Goal: Information Seeking & Learning: Learn about a topic

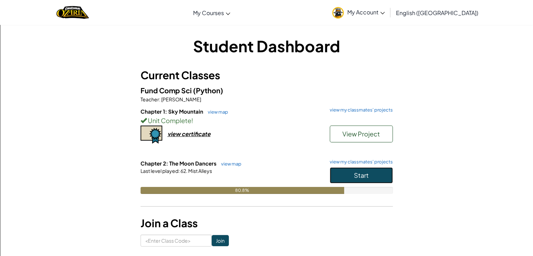
click at [386, 179] on button "Start" at bounding box center [361, 175] width 63 height 16
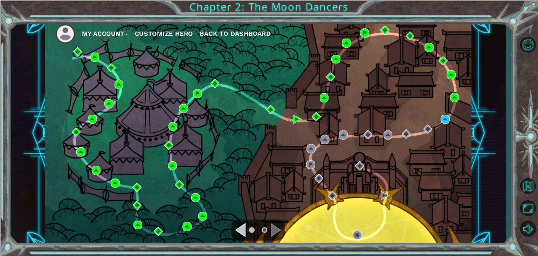
click at [450, 114] on div "My Account Customize Hero Back to Dashboard" at bounding box center [258, 133] width 426 height 225
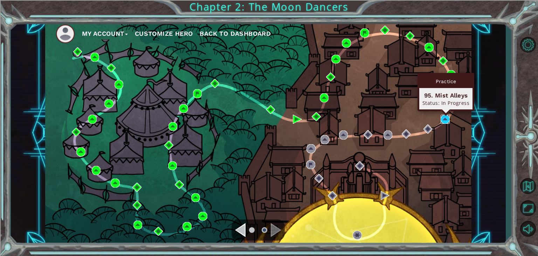
click at [447, 116] on img at bounding box center [445, 119] width 9 height 9
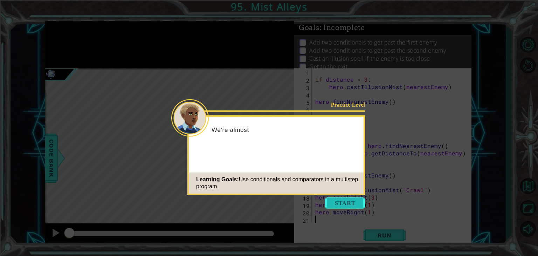
click at [341, 202] on button "Start" at bounding box center [345, 202] width 40 height 11
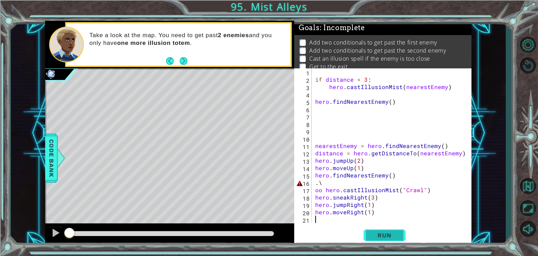
click at [388, 234] on span "Run" at bounding box center [385, 234] width 28 height 7
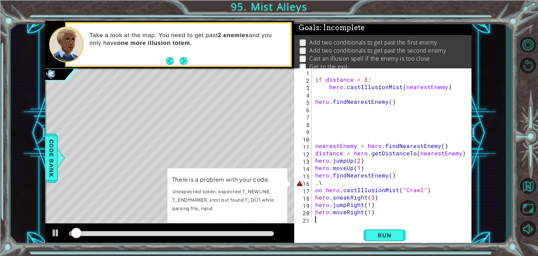
click at [326, 186] on div "if distance < 3 : hero . castIllusionMist ( nearestEnemy ) hero . findNearestEn…" at bounding box center [393, 152] width 159 height 169
type textarea "."
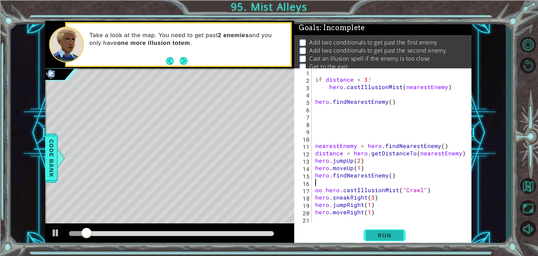
click at [398, 236] on span "Run" at bounding box center [385, 234] width 28 height 7
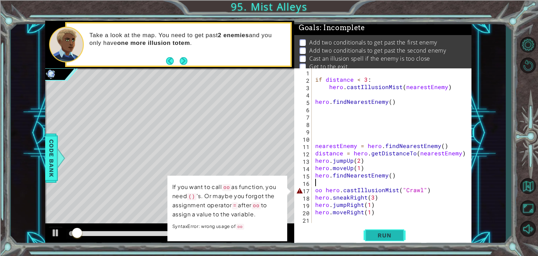
click at [395, 236] on span "Run" at bounding box center [385, 234] width 28 height 7
click at [321, 191] on div "if distance < 3 : hero . castIllusionMist ( nearestEnemy ) hero . findNearestEn…" at bounding box center [393, 152] width 159 height 169
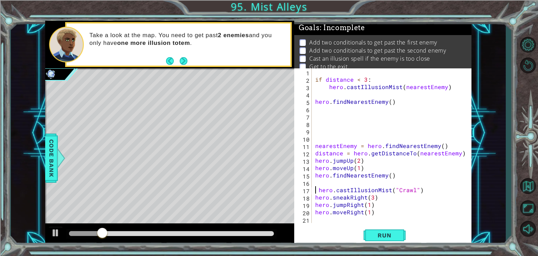
click at [318, 190] on div "if distance < 3 : hero . castIllusionMist ( nearestEnemy ) hero . findNearestEn…" at bounding box center [393, 152] width 159 height 169
click at [375, 234] on span "Run" at bounding box center [385, 234] width 28 height 7
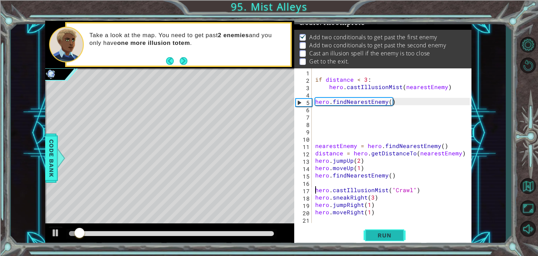
scroll to position [7, 0]
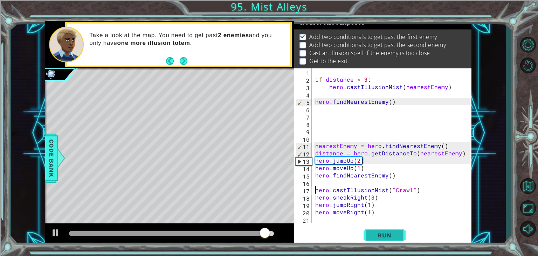
click at [374, 231] on button "Run" at bounding box center [385, 235] width 42 height 18
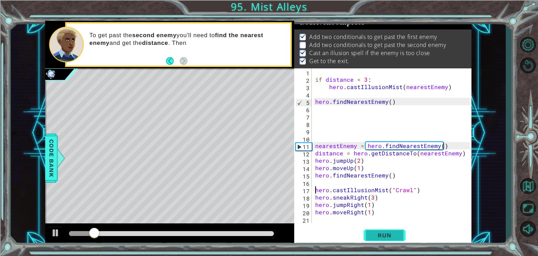
click at [373, 229] on button "Run" at bounding box center [385, 235] width 42 height 18
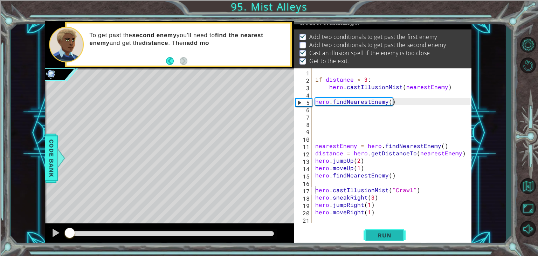
click at [373, 229] on button "Run" at bounding box center [385, 235] width 42 height 18
click at [373, 228] on button "Run" at bounding box center [385, 235] width 42 height 18
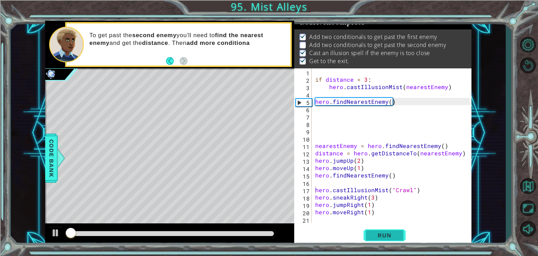
click at [373, 228] on button "Run" at bounding box center [385, 235] width 42 height 18
click at [372, 228] on button "Run" at bounding box center [385, 235] width 42 height 18
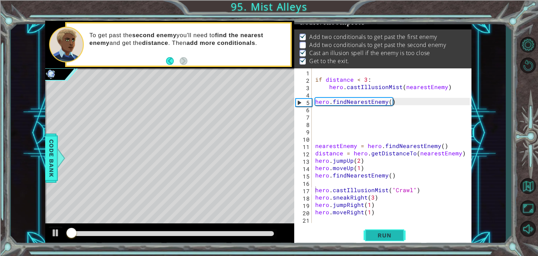
click at [372, 228] on button "Run" at bounding box center [385, 235] width 42 height 18
click at [372, 227] on button "Run" at bounding box center [385, 235] width 42 height 18
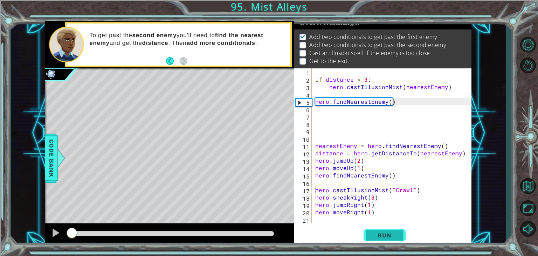
click at [372, 227] on button "Run" at bounding box center [385, 235] width 42 height 18
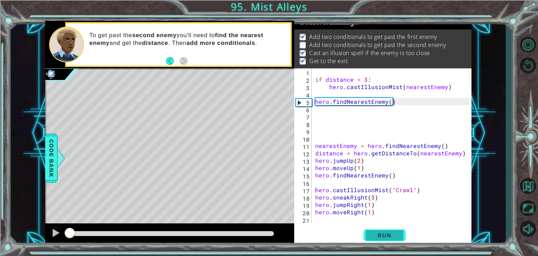
click at [372, 227] on button "Run" at bounding box center [385, 235] width 42 height 18
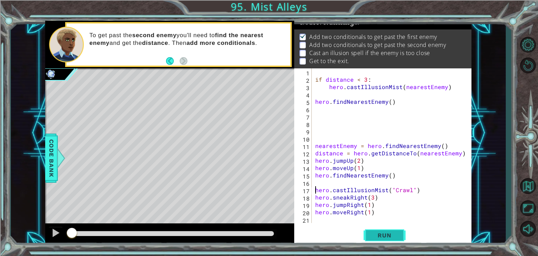
click at [372, 227] on button "Run" at bounding box center [385, 235] width 42 height 18
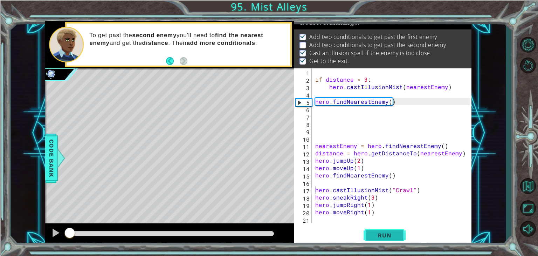
click at [372, 227] on button "Run" at bounding box center [385, 235] width 42 height 18
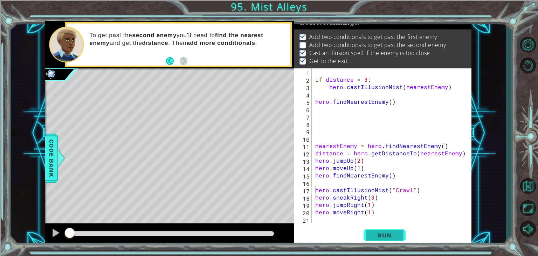
click at [372, 227] on button "Run" at bounding box center [385, 235] width 42 height 18
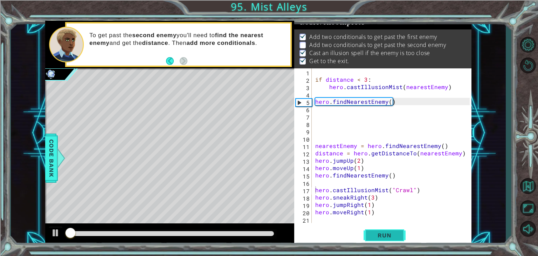
click at [372, 227] on button "Run" at bounding box center [385, 235] width 42 height 18
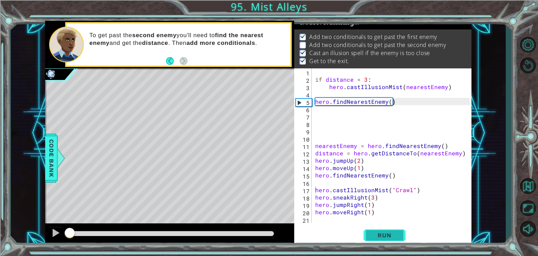
click at [372, 227] on button "Run" at bounding box center [385, 235] width 42 height 18
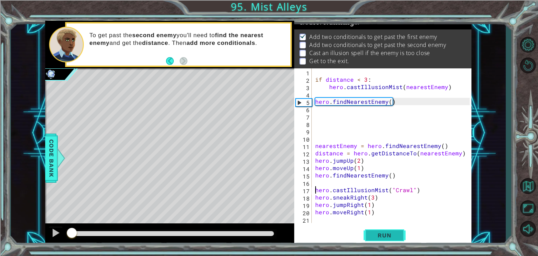
click at [372, 227] on button "Run" at bounding box center [385, 235] width 42 height 18
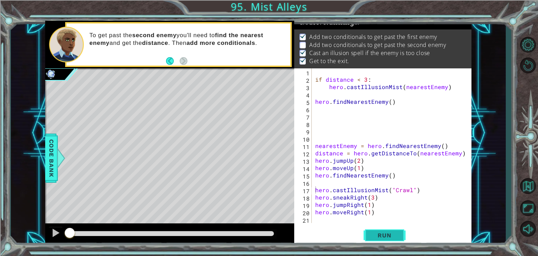
click at [372, 227] on button "Run" at bounding box center [385, 235] width 42 height 18
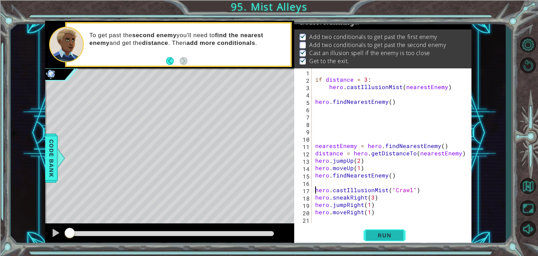
click at [372, 227] on button "Run" at bounding box center [385, 235] width 42 height 18
click at [362, 186] on div "if distance < 3 : hero . castIllusionMist ( nearestEnemy ) hero . findNearestEn…" at bounding box center [393, 152] width 159 height 169
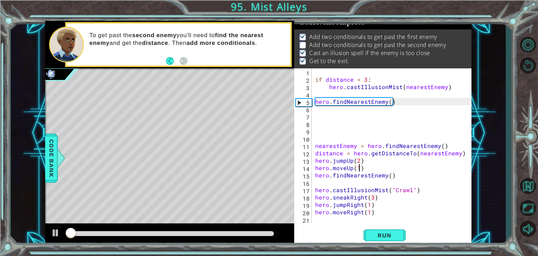
click at [358, 166] on div "if distance < 3 : hero . castIllusionMist ( nearestEnemy ) hero . findNearestEn…" at bounding box center [393, 152] width 159 height 169
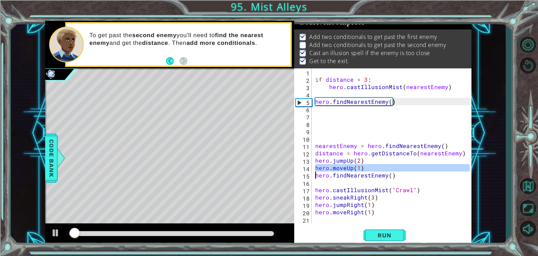
click at [357, 166] on div "if distance < 3 : hero . castIllusionMist ( nearestEnemy ) hero . findNearestEn…" at bounding box center [393, 152] width 159 height 169
click at [355, 167] on div "if distance < 3 : hero . castIllusionMist ( nearestEnemy ) hero . findNearestEn…" at bounding box center [393, 152] width 159 height 169
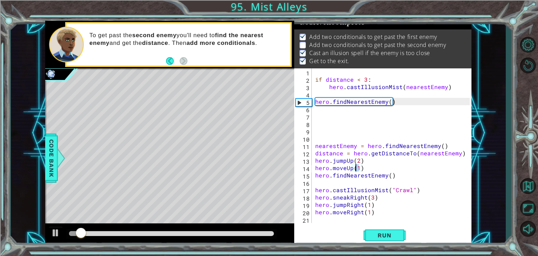
drag, startPoint x: 355, startPoint y: 167, endPoint x: 352, endPoint y: 168, distance: 4.1
click at [352, 168] on div "if distance < 3 : hero . castIllusionMist ( nearestEnemy ) hero . findNearestEn…" at bounding box center [393, 152] width 159 height 169
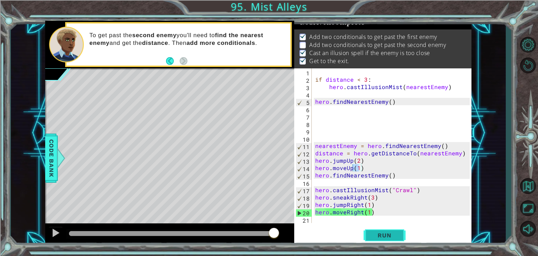
click at [382, 235] on span "Run" at bounding box center [385, 234] width 28 height 7
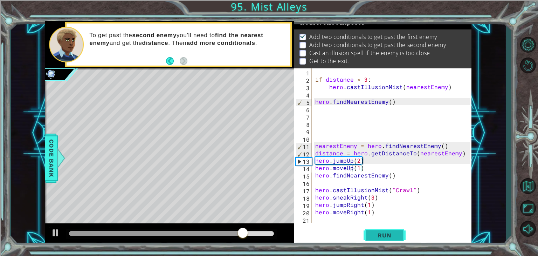
click at [382, 235] on span "Run" at bounding box center [385, 234] width 28 height 7
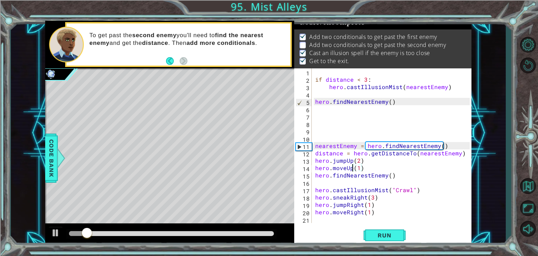
click at [364, 162] on div "if distance < 3 : hero . castIllusionMist ( nearestEnemy ) hero . findNearestEn…" at bounding box center [393, 152] width 159 height 169
type textarea "hero.jumpUp(2)"
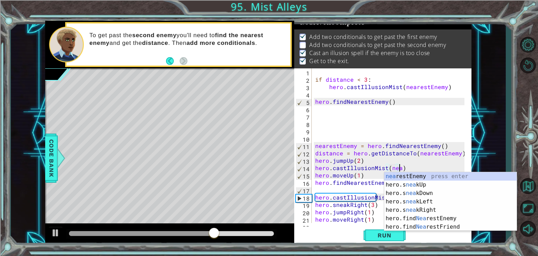
scroll to position [0, 5]
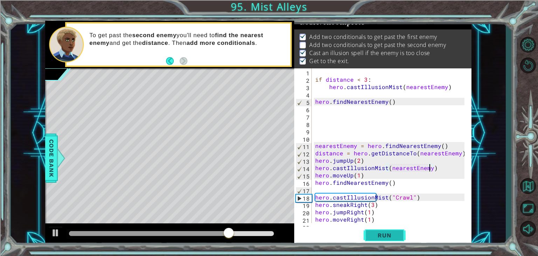
click at [393, 236] on span "Run" at bounding box center [385, 234] width 28 height 7
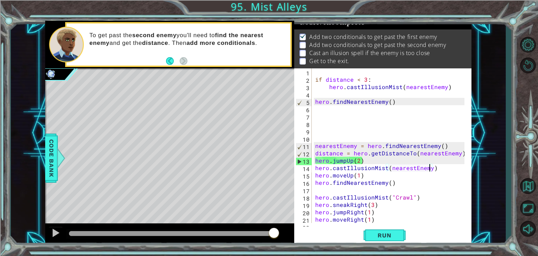
click at [363, 159] on div "if distance < 3 : hero . castIllusionMist ( nearestEnemy ) hero . findNearestEn…" at bounding box center [391, 152] width 154 height 169
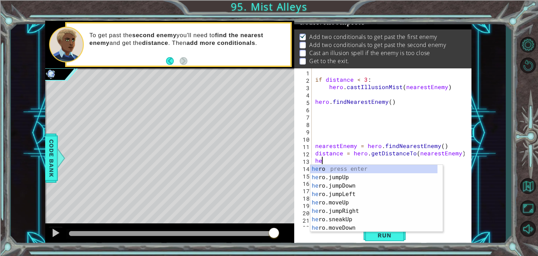
scroll to position [0, 0]
type textarea "h"
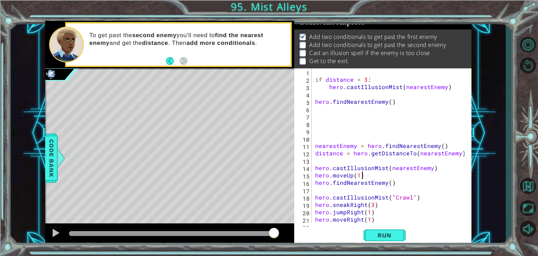
click at [368, 178] on div "if distance < 3 : hero . castIllusionMist ( nearestEnemy ) hero . findNearestEn…" at bounding box center [391, 152] width 154 height 169
type textarea "hero.moveUp(1)"
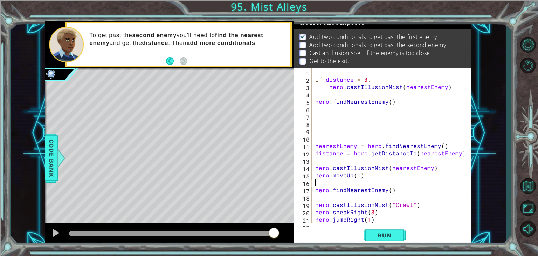
click at [366, 174] on div "if distance < 3 : hero . castIllusionMist ( nearestEnemy ) hero . findNearestEn…" at bounding box center [391, 152] width 154 height 169
type textarea "hero.moveUp(1)"
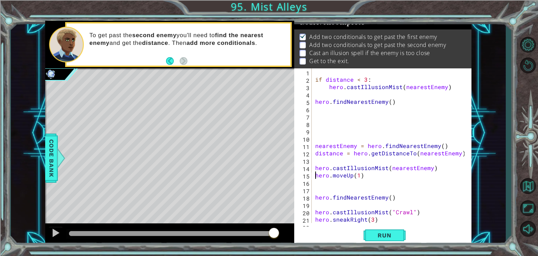
click at [315, 174] on div "if distance < 3 : hero . castIllusionMist ( nearestEnemy ) hero . findNearestEn…" at bounding box center [391, 152] width 154 height 169
type textarea "hero.moveUp(1)"
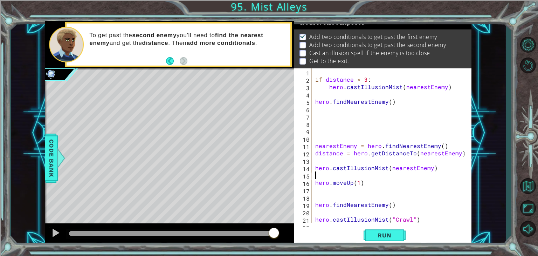
click at [315, 174] on div "if distance < 3 : hero . castIllusionMist ( nearestEnemy ) hero . findNearestEn…" at bounding box center [391, 152] width 154 height 169
type textarea "hero.jumpUp(2)"
click at [381, 231] on button "Run" at bounding box center [385, 235] width 42 height 18
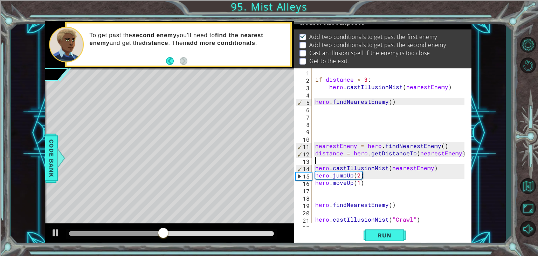
click at [331, 161] on div "if distance < 3 : hero . castIllusionMist ( nearestEnemy ) hero . findNearestEn…" at bounding box center [391, 152] width 154 height 169
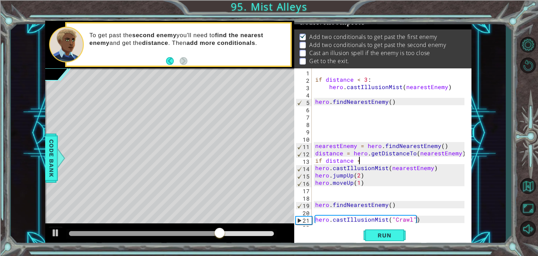
scroll to position [0, 2]
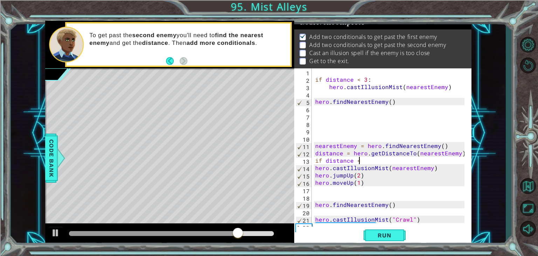
type textarea "if distance <4"
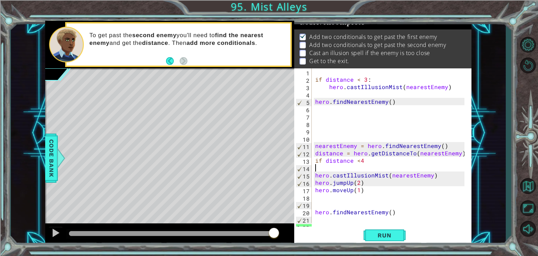
click at [321, 164] on div "if distance < 3 : hero . castIllusionMist ( nearestEnemy ) hero . findNearestEn…" at bounding box center [391, 152] width 154 height 169
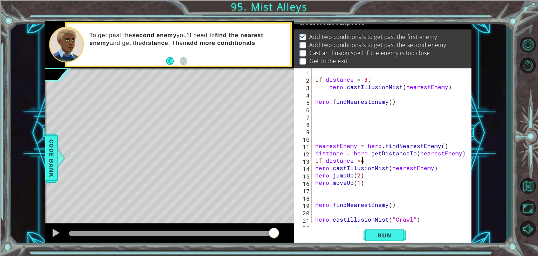
click at [316, 170] on div "if distance < 3 : hero . castIllusionMist ( nearestEnemy ) hero . findNearestEn…" at bounding box center [391, 152] width 154 height 169
click at [385, 237] on span "Run" at bounding box center [385, 234] width 28 height 7
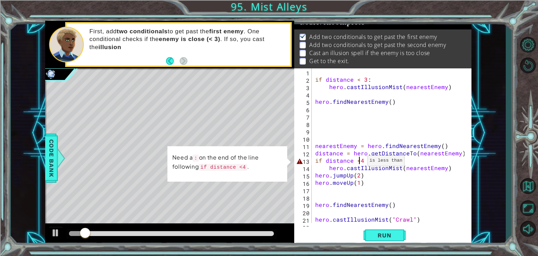
click at [359, 162] on div "if distance < 3 : hero . castIllusionMist ( nearestEnemy ) hero . findNearestEn…" at bounding box center [391, 152] width 154 height 169
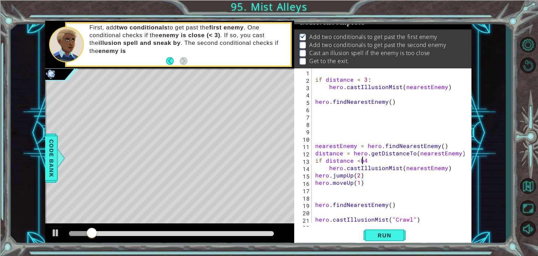
scroll to position [0, 2]
click at [373, 162] on div "if distance < 3 : hero . castIllusionMist ( nearestEnemy ) hero . findNearestEn…" at bounding box center [391, 152] width 154 height 169
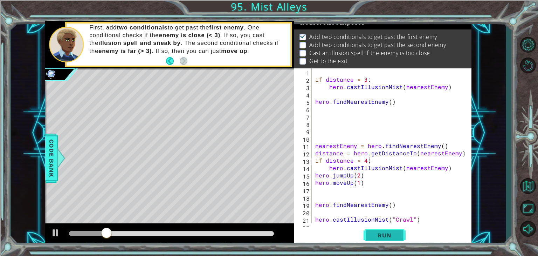
click at [368, 236] on button "Run" at bounding box center [385, 235] width 42 height 18
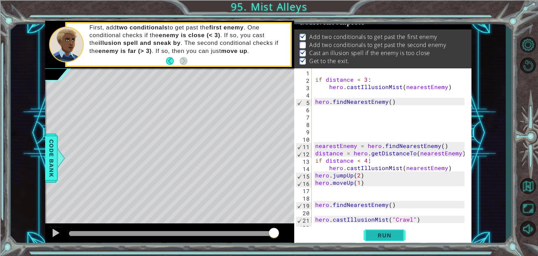
click at [378, 235] on span "Run" at bounding box center [385, 234] width 28 height 7
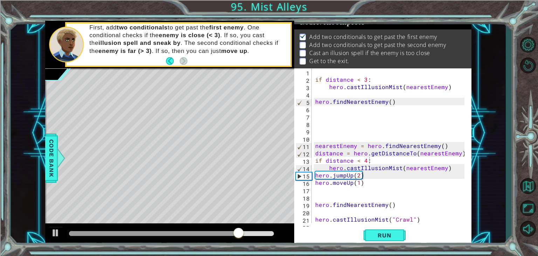
click at [312, 146] on div "if distance < 4: 1 2 3 4 5 6 7 8 9 10 11 12 13 14 15 16 17 18 19 20 21 22 if di…" at bounding box center [381, 145] width 175 height 154
click at [317, 146] on div "if distance < 3 : hero . castIllusionMist ( nearestEnemy ) hero . findNearestEn…" at bounding box center [391, 152] width 154 height 169
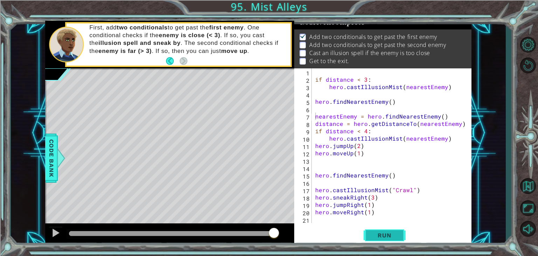
click at [398, 230] on button "Run" at bounding box center [385, 235] width 42 height 18
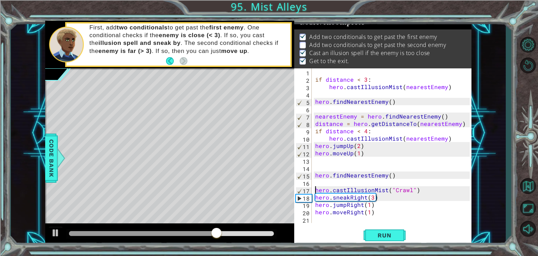
click at [314, 191] on div "if distance < 3 : hero . castIllusionMist ( nearestEnemy ) hero . findNearestEn…" at bounding box center [393, 152] width 159 height 169
type textarea "hero.castIllusionMist("Crawl")"
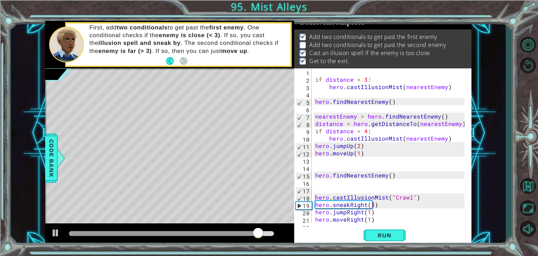
click at [313, 189] on div "hero.castIllusionMist("Crawl") 1 2 3 4 5 6 7 8 9 10 11 12 13 14 15 16 17 18 19 …" at bounding box center [381, 145] width 175 height 154
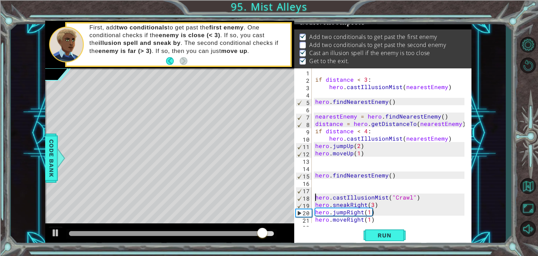
click at [317, 190] on div "if distance < 3 : hero . castIllusionMist ( nearestEnemy ) hero . findNearestEn…" at bounding box center [391, 152] width 154 height 169
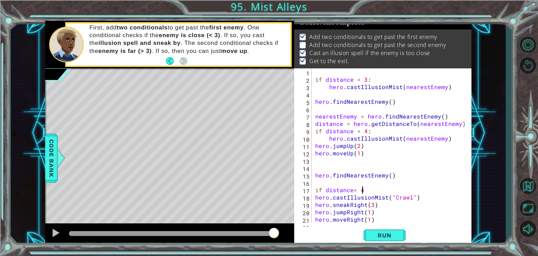
scroll to position [0, 2]
click at [352, 190] on div "if distance < 3 : hero . castIllusionMist ( nearestEnemy ) hero . findNearestEn…" at bounding box center [391, 152] width 154 height 169
click at [315, 196] on div "if distance < 3 : hero . castIllusionMist ( nearestEnemy ) hero . findNearestEn…" at bounding box center [391, 152] width 154 height 169
click at [392, 234] on span "Run" at bounding box center [385, 234] width 28 height 7
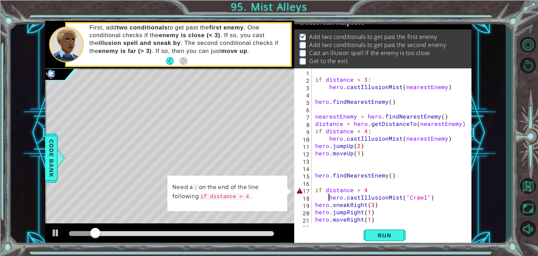
click at [364, 191] on div "if distance < 3 : hero . castIllusionMist ( nearestEnemy ) hero . findNearestEn…" at bounding box center [391, 152] width 154 height 169
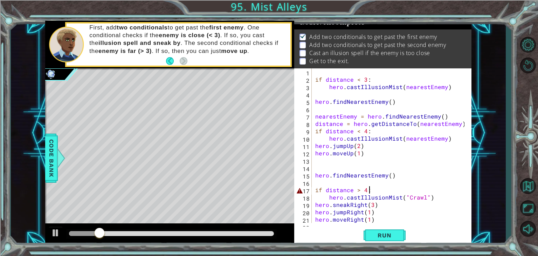
scroll to position [0, 3]
click at [385, 234] on span "Run" at bounding box center [385, 234] width 28 height 7
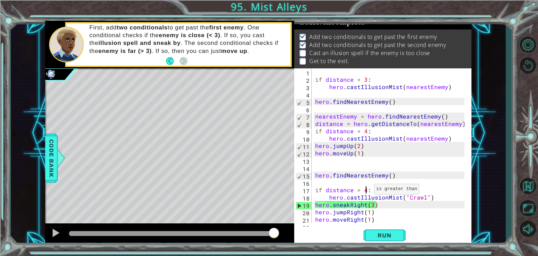
click at [366, 191] on div "if distance < 3 : hero . castIllusionMist ( nearestEnemy ) hero . findNearestEn…" at bounding box center [391, 152] width 154 height 169
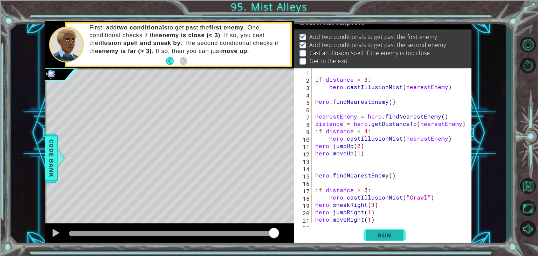
type textarea "if distance > 2:"
click at [390, 237] on span "Run" at bounding box center [385, 234] width 28 height 7
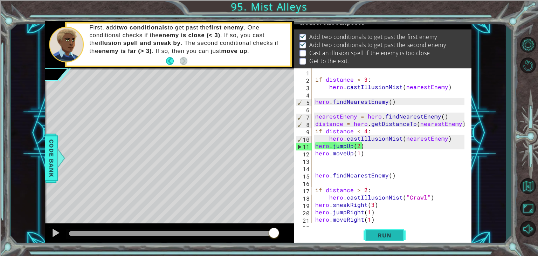
click at [382, 239] on button "Run" at bounding box center [385, 235] width 42 height 18
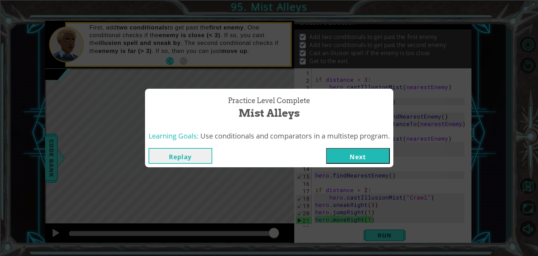
click at [377, 159] on button "Next" at bounding box center [358, 156] width 64 height 16
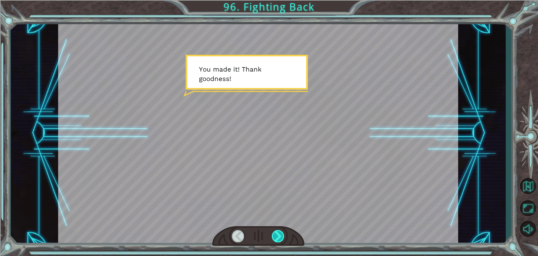
click at [279, 233] on div at bounding box center [278, 236] width 13 height 12
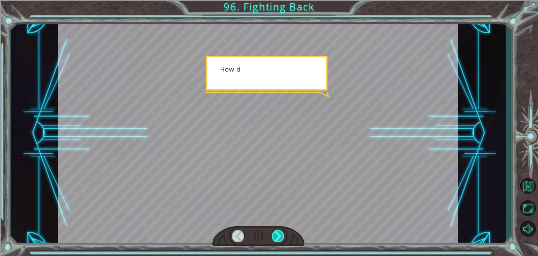
click at [279, 233] on div at bounding box center [278, 236] width 13 height 12
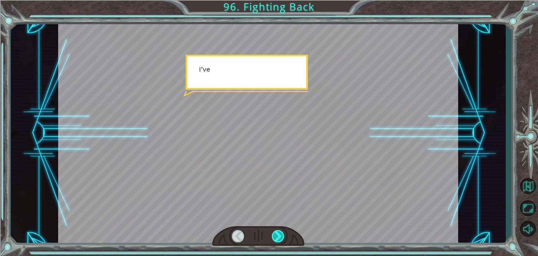
click at [279, 233] on div at bounding box center [278, 236] width 13 height 12
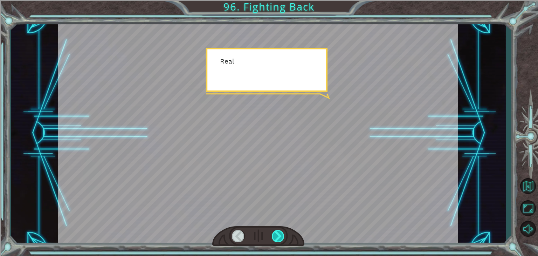
click at [279, 233] on div at bounding box center [278, 236] width 13 height 12
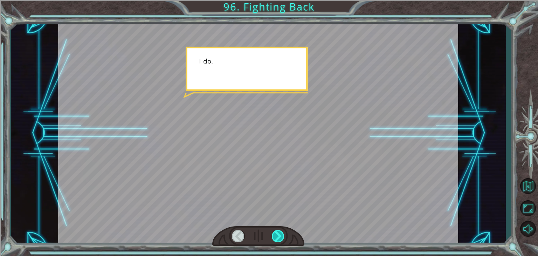
click at [279, 234] on div at bounding box center [278, 236] width 13 height 12
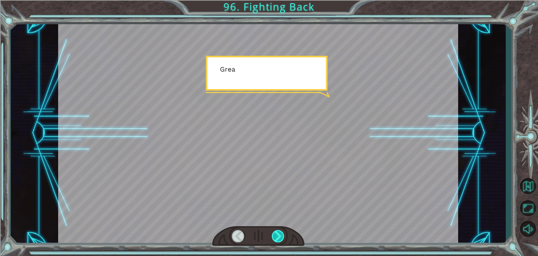
click at [279, 234] on div at bounding box center [278, 236] width 13 height 12
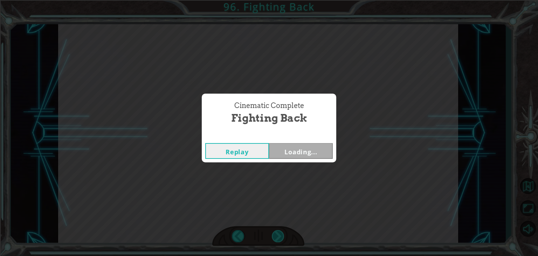
click at [279, 234] on div "Cinematic Complete Fighting Back Replay Loading..." at bounding box center [269, 128] width 538 height 256
click at [279, 234] on div "Cinematic Complete Fighting Back Replay Next" at bounding box center [269, 128] width 538 height 256
click at [316, 153] on button "Next" at bounding box center [301, 151] width 64 height 16
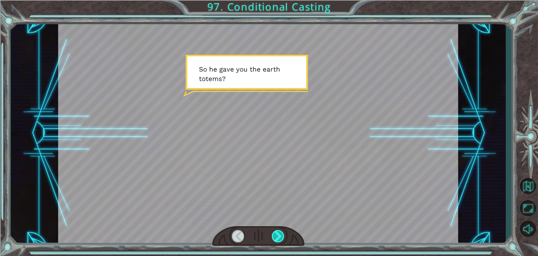
click at [275, 231] on div at bounding box center [278, 236] width 13 height 12
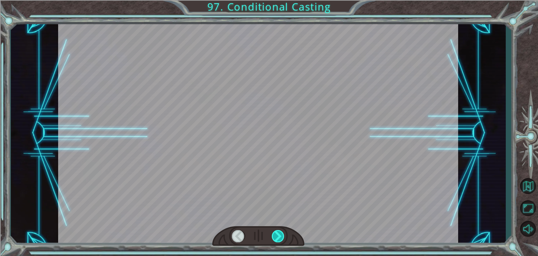
click at [280, 231] on div at bounding box center [278, 236] width 13 height 12
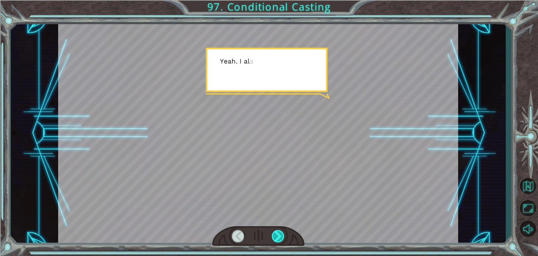
click at [280, 231] on div at bounding box center [278, 236] width 13 height 12
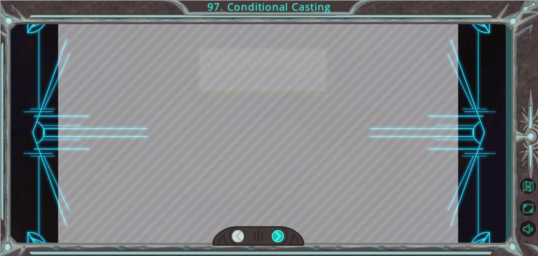
click at [280, 230] on div at bounding box center [278, 236] width 13 height 12
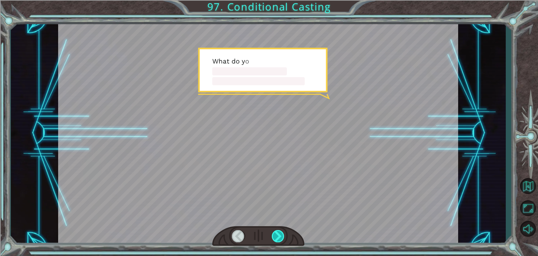
click at [280, 230] on div at bounding box center [278, 236] width 13 height 12
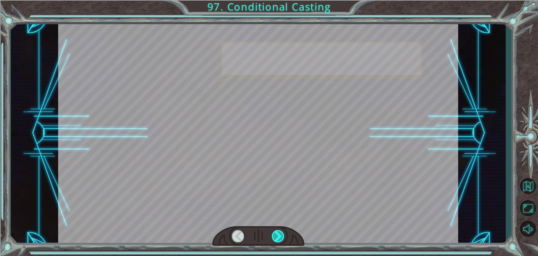
click at [280, 230] on div at bounding box center [278, 236] width 13 height 12
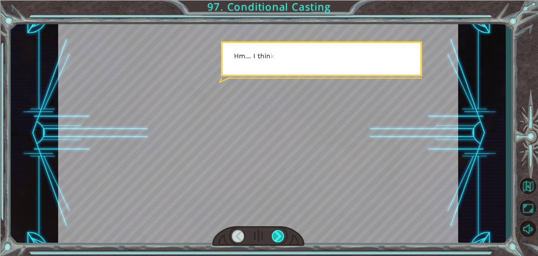
click at [280, 230] on div at bounding box center [278, 236] width 13 height 12
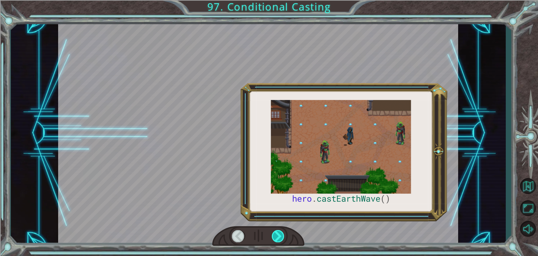
click at [279, 230] on div at bounding box center [278, 236] width 13 height 12
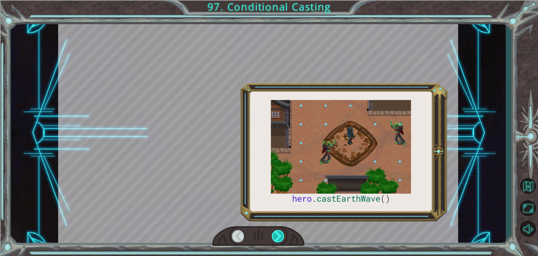
click at [279, 230] on div at bounding box center [278, 236] width 13 height 12
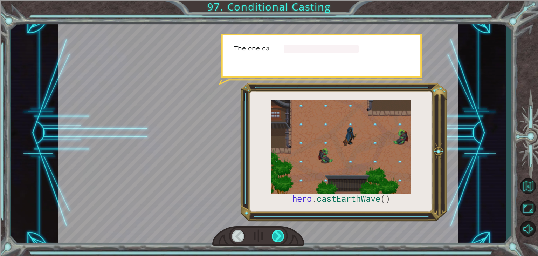
click at [279, 230] on div at bounding box center [278, 236] width 13 height 12
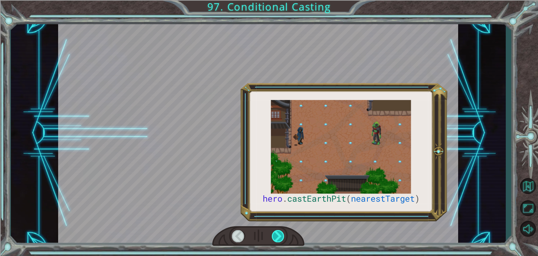
click at [279, 230] on div at bounding box center [278, 236] width 13 height 12
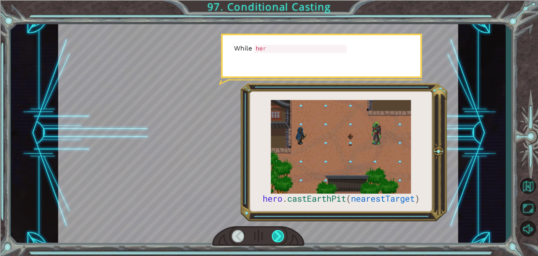
click at [279, 231] on div at bounding box center [278, 236] width 13 height 12
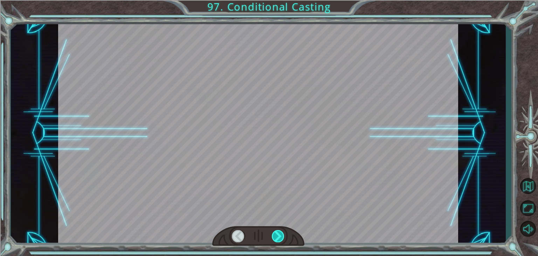
click at [279, 231] on div at bounding box center [278, 236] width 13 height 12
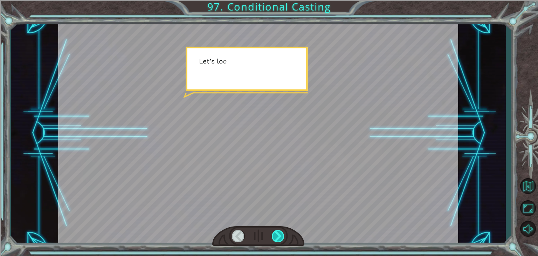
click at [279, 231] on div at bounding box center [278, 236] width 13 height 12
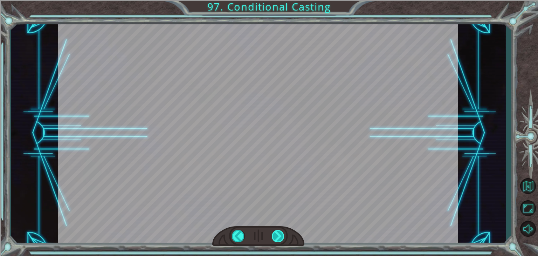
click at [279, 232] on div at bounding box center [278, 236] width 13 height 12
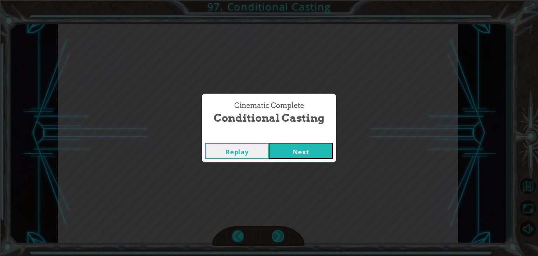
click at [279, 232] on div "Cinematic Complete Conditional Casting Replay Next" at bounding box center [269, 128] width 538 height 256
click at [279, 233] on div "Cinematic Complete Conditional Casting Replay Next" at bounding box center [269, 128] width 538 height 256
click at [318, 150] on button "Next" at bounding box center [301, 151] width 64 height 16
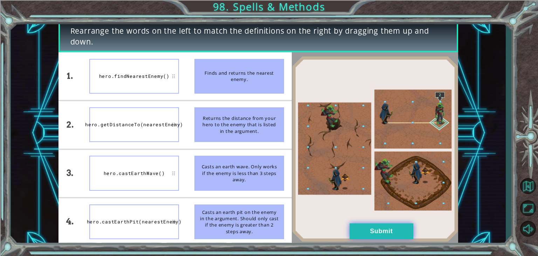
click at [384, 226] on button "Submit" at bounding box center [382, 231] width 64 height 16
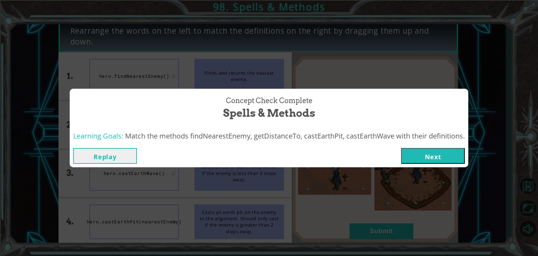
click at [435, 147] on div "Replay Next" at bounding box center [269, 155] width 399 height 23
click at [435, 155] on button "Next" at bounding box center [433, 156] width 64 height 16
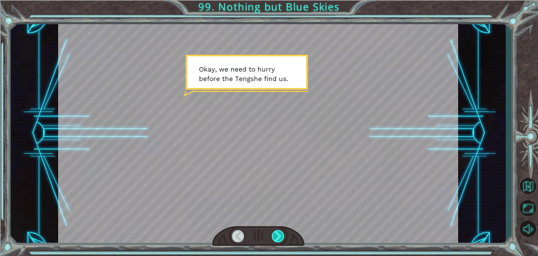
click at [277, 233] on div at bounding box center [278, 236] width 13 height 12
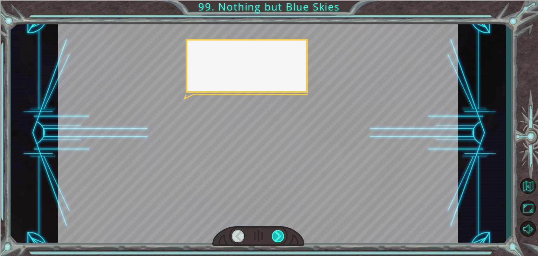
click at [277, 233] on div at bounding box center [278, 236] width 13 height 12
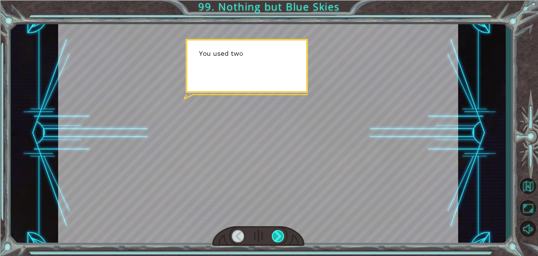
click at [279, 235] on div at bounding box center [278, 236] width 13 height 12
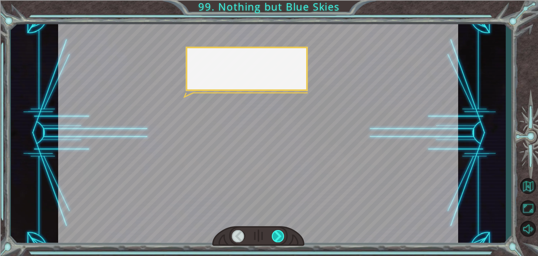
click at [280, 235] on div at bounding box center [278, 236] width 13 height 12
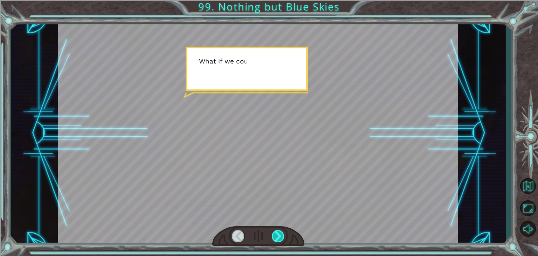
click at [280, 235] on div at bounding box center [278, 236] width 13 height 12
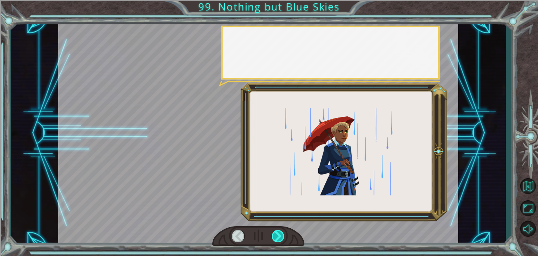
click at [280, 236] on div at bounding box center [278, 236] width 13 height 12
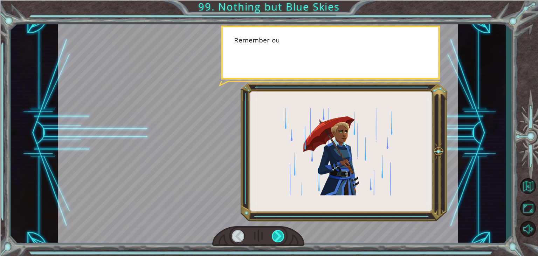
click at [280, 236] on div at bounding box center [278, 236] width 13 height 12
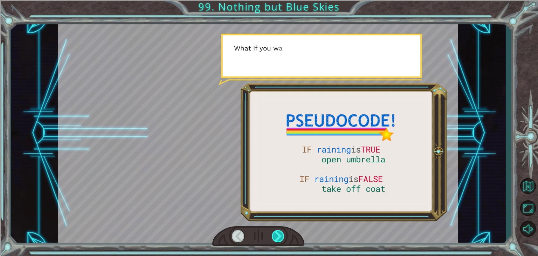
click at [280, 237] on div at bounding box center [278, 236] width 13 height 12
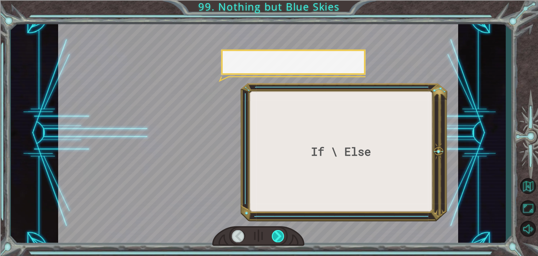
click at [280, 237] on div at bounding box center [278, 236] width 13 height 12
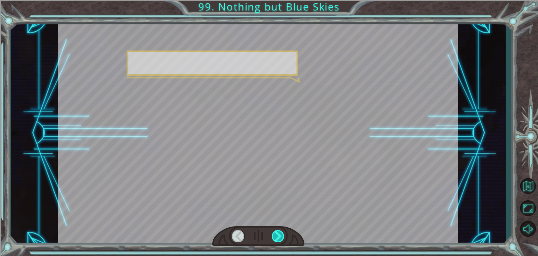
click at [280, 237] on div at bounding box center [278, 236] width 13 height 12
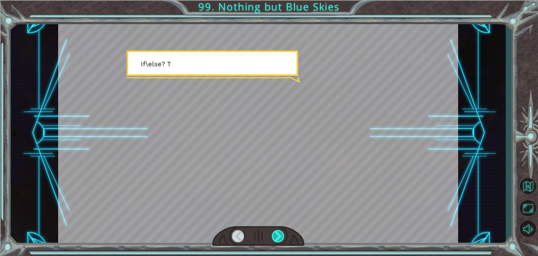
click at [280, 237] on div at bounding box center [278, 236] width 13 height 12
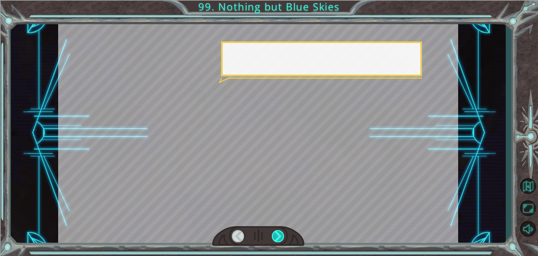
click at [280, 237] on div at bounding box center [278, 236] width 13 height 12
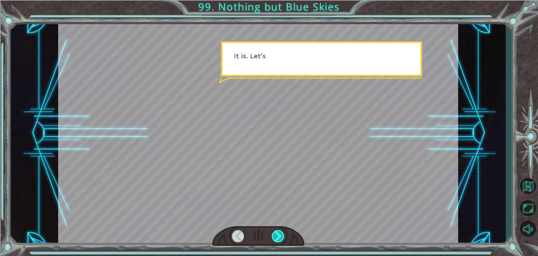
click at [280, 237] on div at bounding box center [278, 236] width 13 height 12
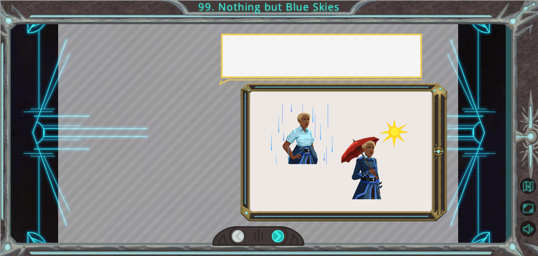
click at [280, 237] on div at bounding box center [278, 236] width 13 height 12
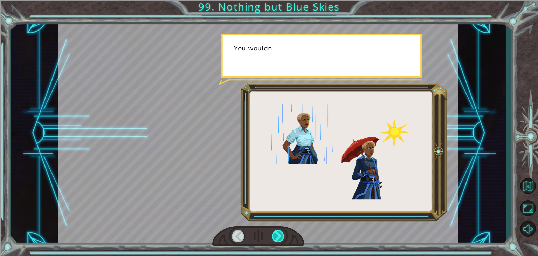
click at [280, 237] on div at bounding box center [278, 236] width 13 height 12
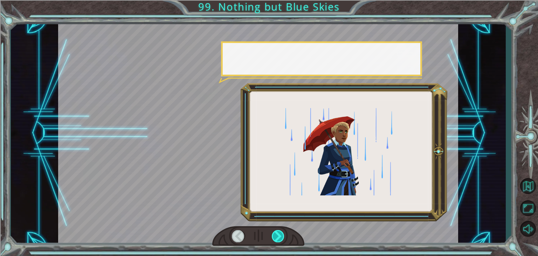
click at [280, 238] on div at bounding box center [278, 236] width 13 height 12
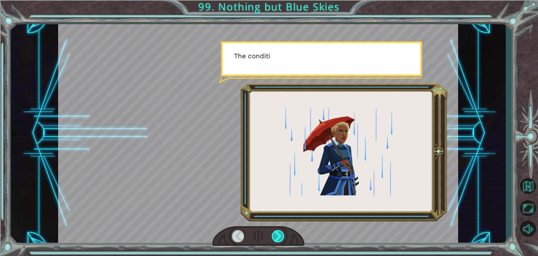
click at [280, 238] on div at bounding box center [278, 236] width 13 height 12
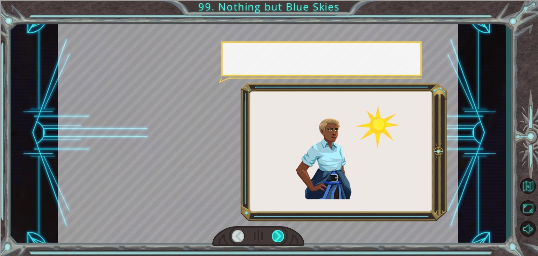
click at [280, 238] on div at bounding box center [278, 236] width 13 height 12
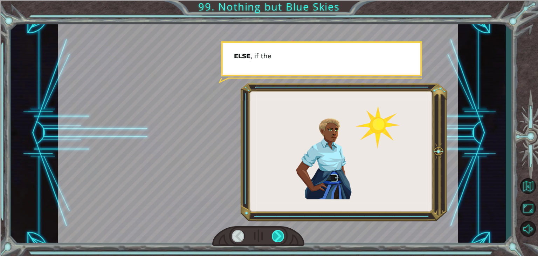
click at [280, 238] on div at bounding box center [278, 236] width 13 height 12
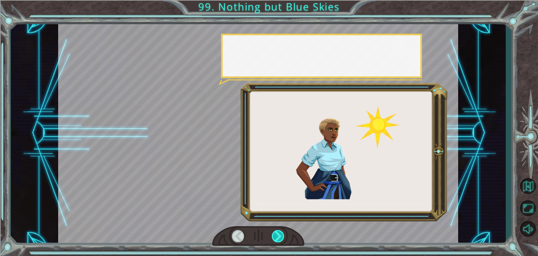
click at [280, 238] on div at bounding box center [278, 236] width 13 height 12
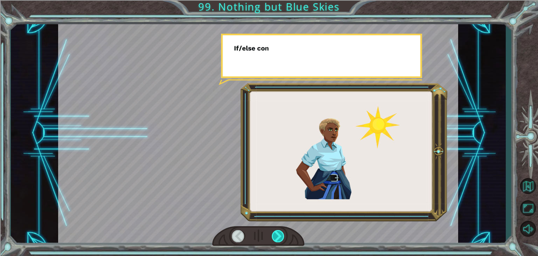
click at [280, 238] on div at bounding box center [278, 236] width 13 height 12
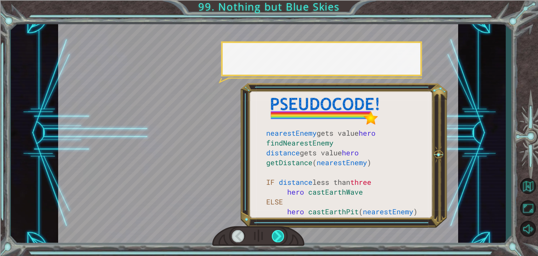
click at [280, 238] on div at bounding box center [278, 236] width 13 height 12
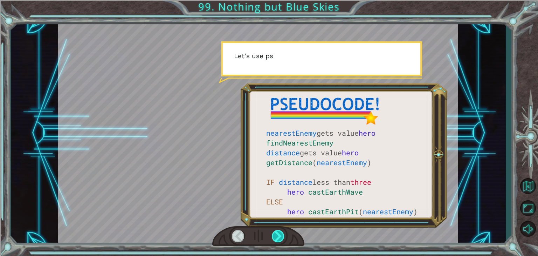
click at [280, 238] on div at bounding box center [278, 236] width 13 height 12
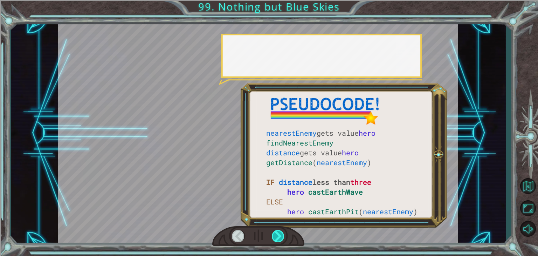
click at [280, 238] on div at bounding box center [278, 236] width 13 height 12
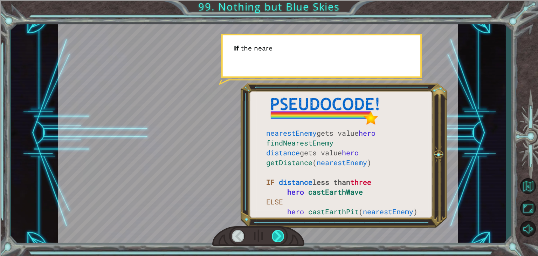
click at [280, 238] on div at bounding box center [278, 236] width 13 height 12
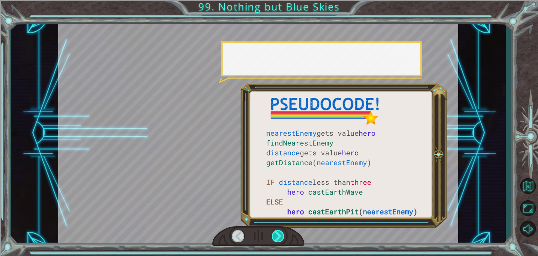
click at [280, 238] on div at bounding box center [278, 236] width 13 height 12
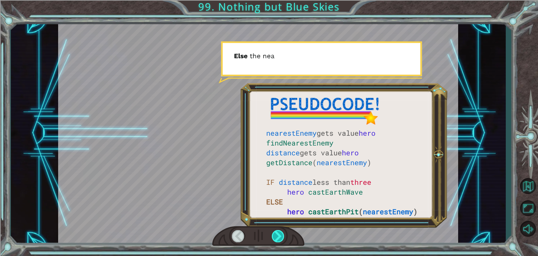
click at [280, 238] on div at bounding box center [278, 236] width 13 height 12
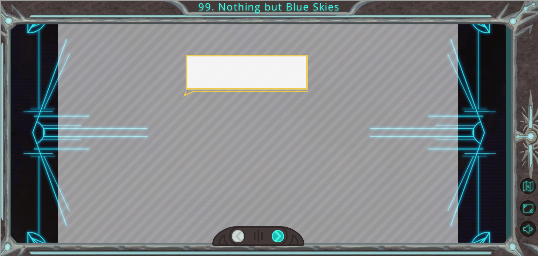
click at [280, 238] on div at bounding box center [278, 236] width 13 height 12
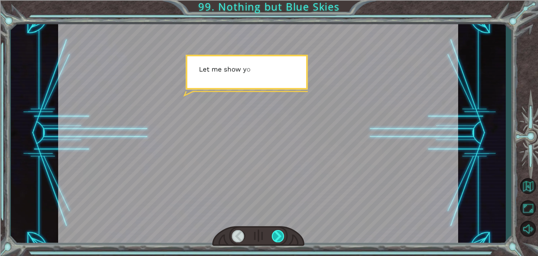
click at [280, 238] on div at bounding box center [278, 236] width 13 height 12
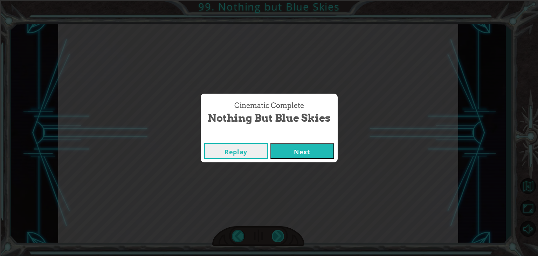
click at [280, 238] on div "Cinematic Complete Nothing but Blue Skies Replay Next" at bounding box center [269, 128] width 538 height 256
click at [311, 153] on button "Next" at bounding box center [302, 151] width 64 height 16
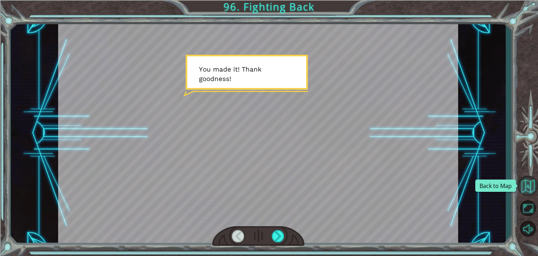
click at [524, 181] on button "Back to Map" at bounding box center [528, 185] width 20 height 20
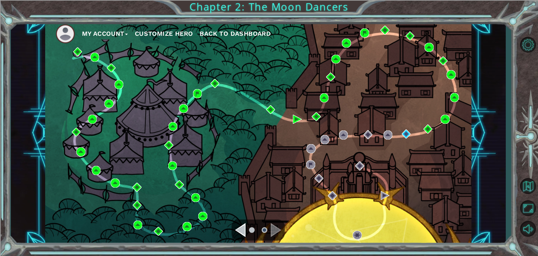
click at [242, 231] on div "Navigate to the previous page" at bounding box center [240, 230] width 11 height 14
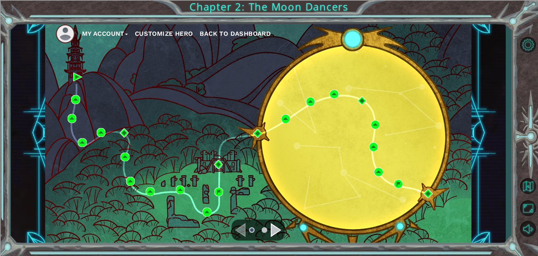
click at [246, 231] on div "Navigate to the previous page" at bounding box center [240, 230] width 11 height 14
click at [277, 228] on div "Navigate to the next page" at bounding box center [276, 230] width 11 height 14
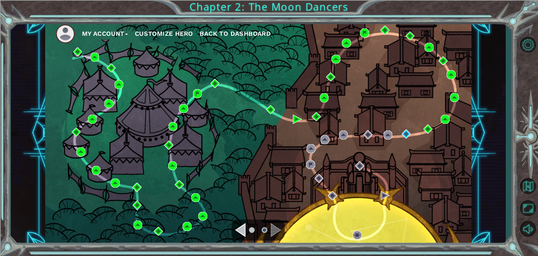
click at [242, 230] on div "Navigate to the previous page" at bounding box center [240, 230] width 11 height 14
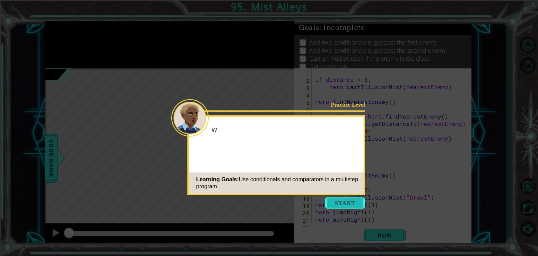
click at [346, 202] on button "Start" at bounding box center [345, 202] width 40 height 11
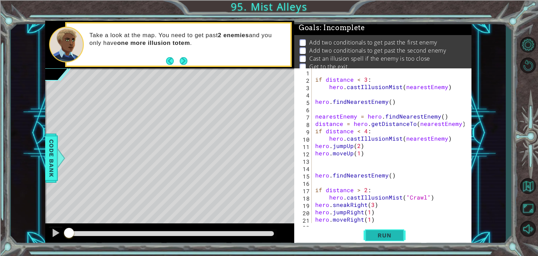
click at [387, 240] on button "Run" at bounding box center [385, 235] width 42 height 18
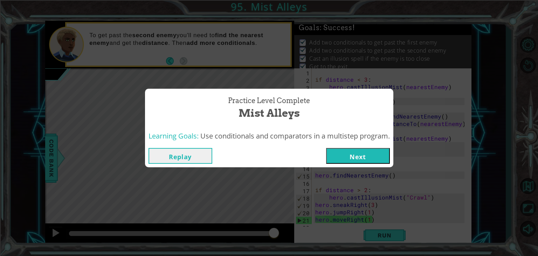
click at [353, 157] on button "Next" at bounding box center [358, 156] width 64 height 16
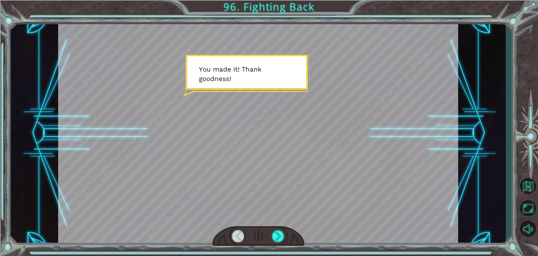
click at [275, 229] on div at bounding box center [258, 236] width 92 height 20
click at [276, 229] on div at bounding box center [258, 236] width 92 height 20
click at [277, 229] on div at bounding box center [258, 236] width 92 height 20
click at [278, 234] on div at bounding box center [278, 236] width 13 height 12
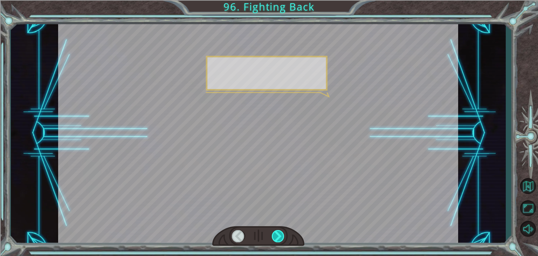
click at [278, 234] on div at bounding box center [278, 236] width 13 height 12
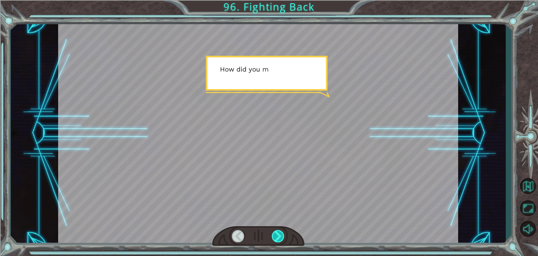
click at [278, 234] on div at bounding box center [278, 236] width 13 height 12
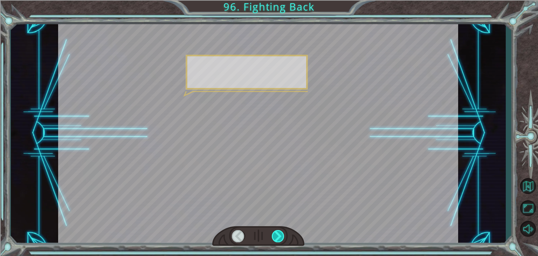
click at [278, 234] on div at bounding box center [278, 236] width 13 height 12
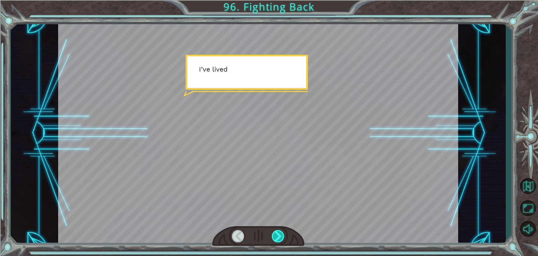
click at [278, 234] on div at bounding box center [278, 236] width 13 height 12
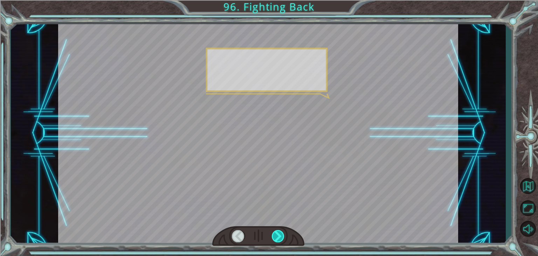
click at [278, 234] on div at bounding box center [278, 236] width 13 height 12
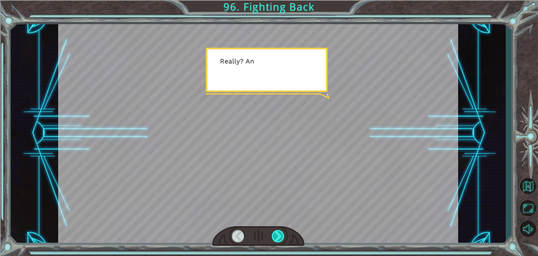
click at [278, 234] on div at bounding box center [278, 236] width 13 height 12
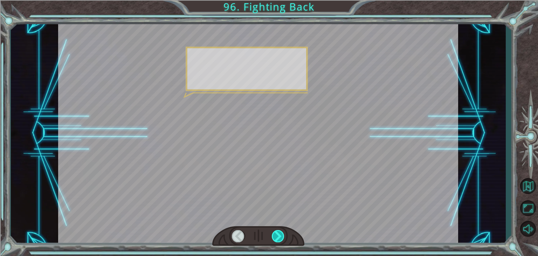
click at [278, 234] on div at bounding box center [278, 236] width 13 height 12
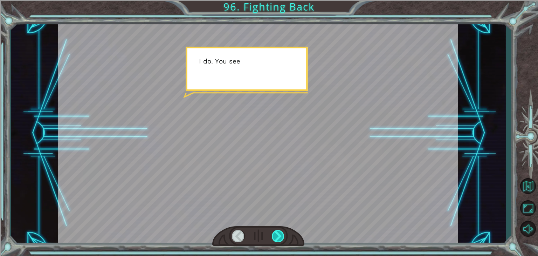
click at [278, 234] on div at bounding box center [278, 236] width 13 height 12
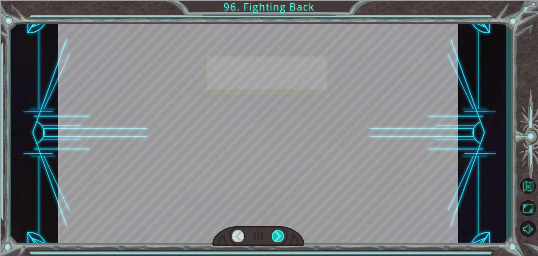
click at [278, 234] on div at bounding box center [278, 236] width 13 height 12
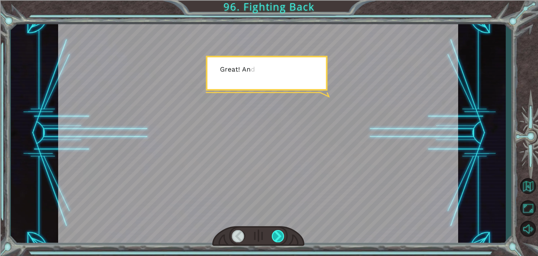
click at [278, 234] on div at bounding box center [278, 236] width 13 height 12
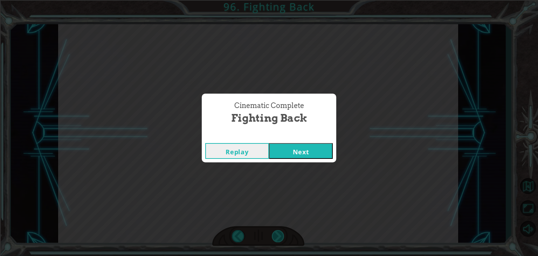
click at [278, 234] on div "Cinematic Complete Fighting Back Replay Next" at bounding box center [269, 128] width 538 height 256
click at [313, 146] on button "Next" at bounding box center [301, 151] width 64 height 16
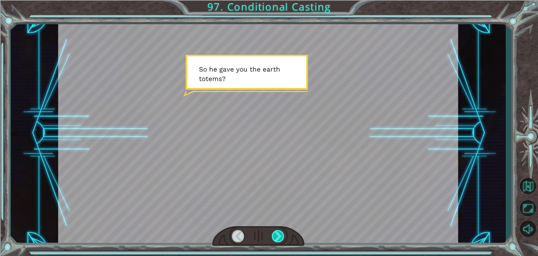
click at [281, 233] on div at bounding box center [278, 236] width 13 height 12
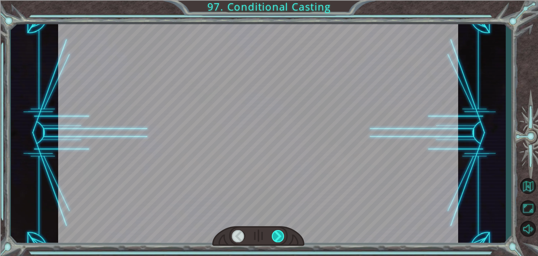
click at [281, 233] on div at bounding box center [278, 236] width 13 height 12
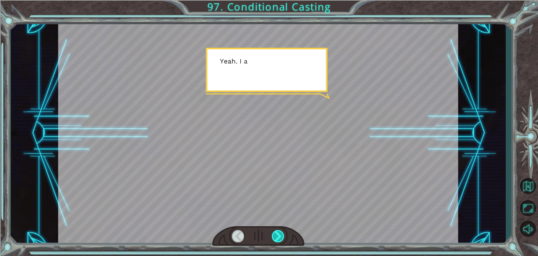
click at [281, 234] on div at bounding box center [278, 236] width 13 height 12
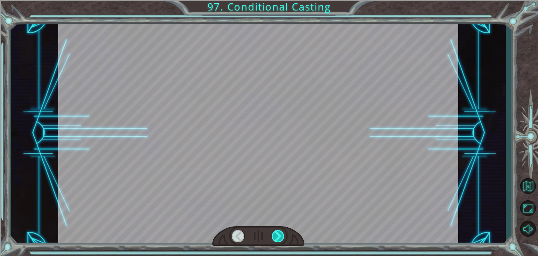
click at [281, 234] on div at bounding box center [278, 236] width 13 height 12
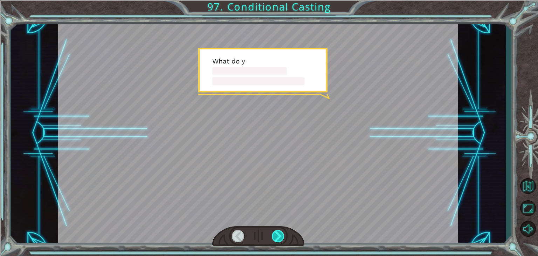
click at [281, 234] on div at bounding box center [278, 236] width 13 height 12
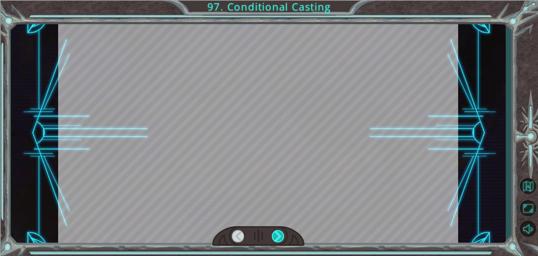
click at [281, 234] on div at bounding box center [278, 236] width 13 height 12
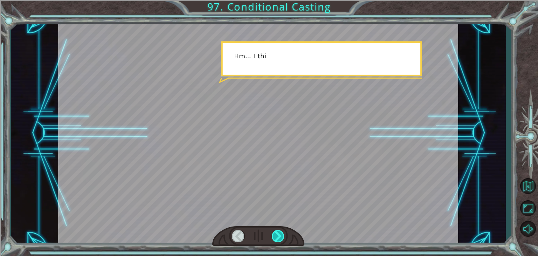
click at [280, 234] on div at bounding box center [278, 236] width 13 height 12
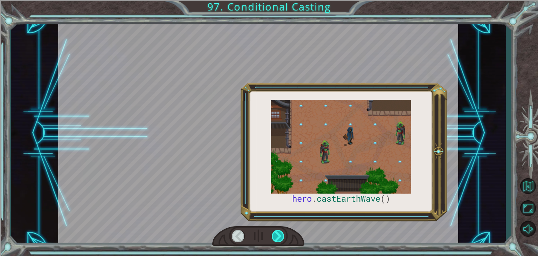
click at [280, 235] on div at bounding box center [278, 236] width 13 height 12
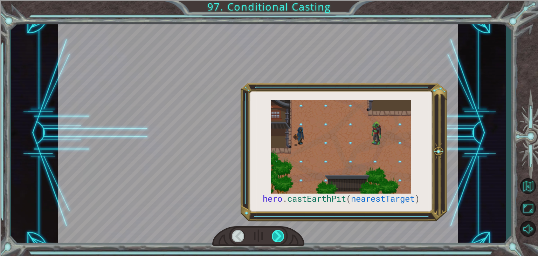
click at [280, 235] on div at bounding box center [278, 236] width 13 height 12
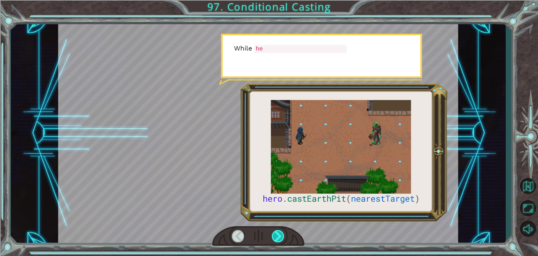
click at [279, 234] on div at bounding box center [278, 236] width 13 height 12
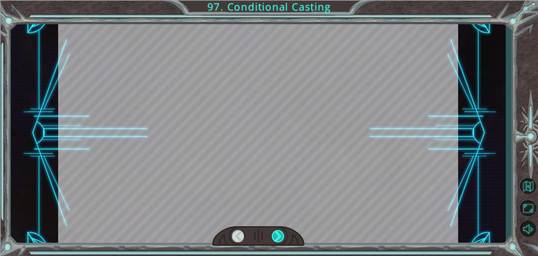
click at [279, 234] on div at bounding box center [278, 236] width 13 height 12
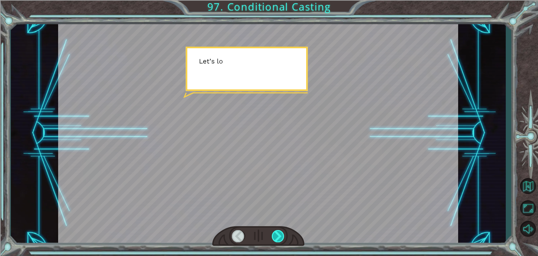
click at [278, 234] on div at bounding box center [278, 236] width 13 height 12
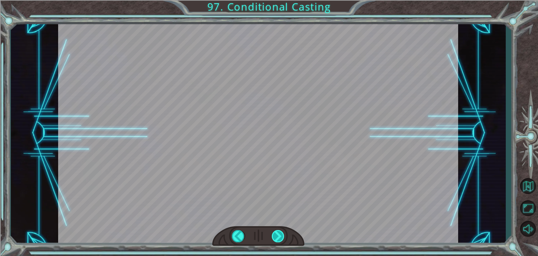
click at [278, 234] on div at bounding box center [278, 236] width 13 height 12
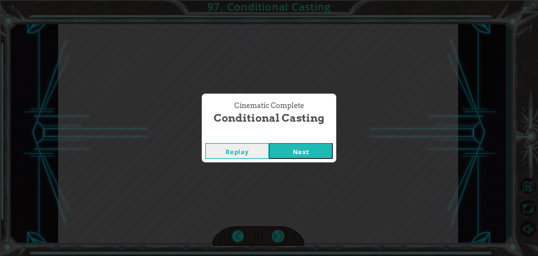
click at [278, 234] on div "Cinematic Complete Conditional Casting Replay Next" at bounding box center [269, 128] width 538 height 256
click at [277, 235] on div "Cinematic Complete Conditional Casting Replay Next" at bounding box center [269, 128] width 538 height 256
click at [283, 158] on button "Next" at bounding box center [301, 151] width 64 height 16
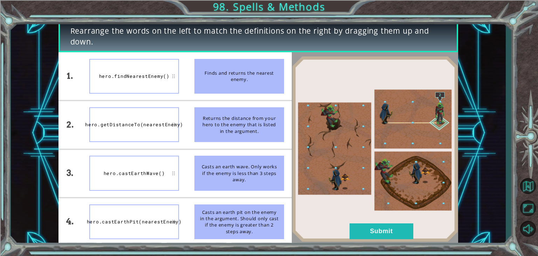
click at [287, 152] on button "Next" at bounding box center [301, 151] width 64 height 16
click at [362, 223] on button "Submit" at bounding box center [382, 231] width 64 height 16
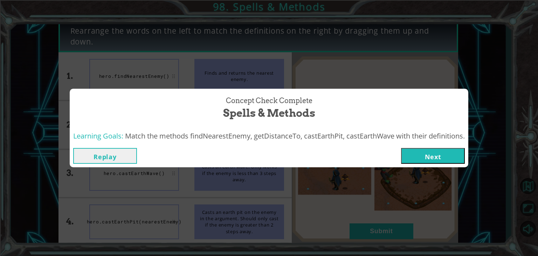
click at [449, 158] on button "Next" at bounding box center [433, 156] width 64 height 16
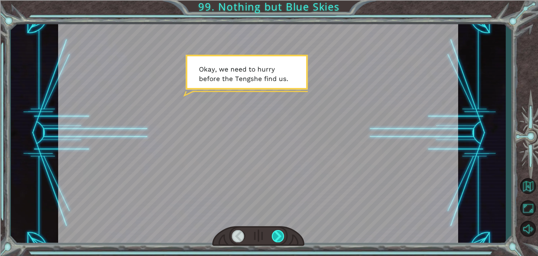
click at [272, 231] on div at bounding box center [278, 236] width 13 height 12
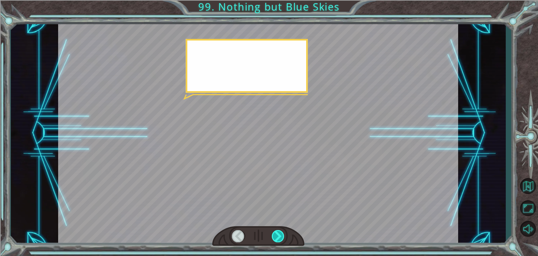
click at [272, 231] on div at bounding box center [278, 236] width 13 height 12
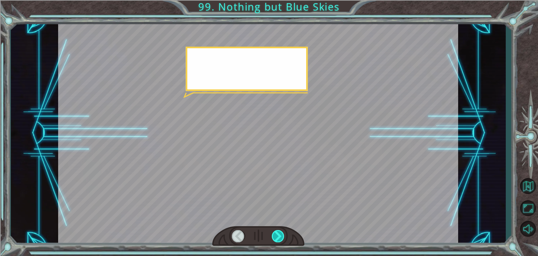
click at [275, 234] on div at bounding box center [278, 236] width 13 height 12
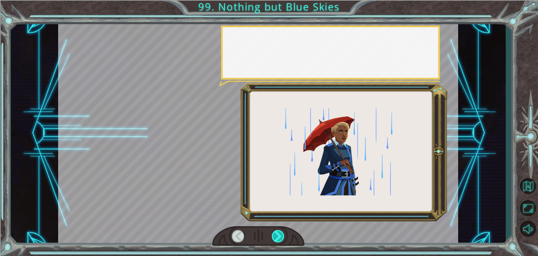
click at [275, 235] on div at bounding box center [278, 236] width 13 height 12
click at [276, 235] on div at bounding box center [278, 236] width 13 height 12
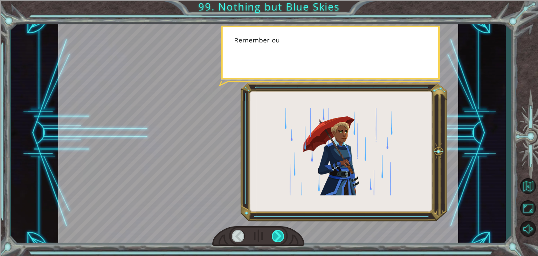
click at [276, 235] on div at bounding box center [278, 236] width 13 height 12
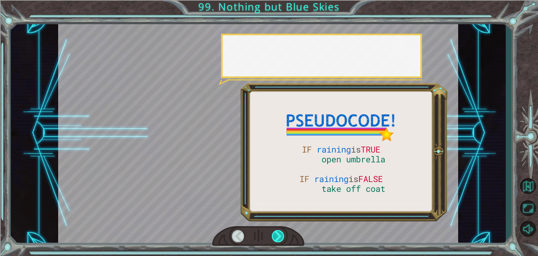
click at [276, 235] on div at bounding box center [278, 236] width 13 height 12
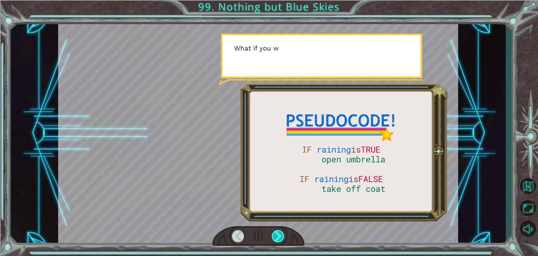
click at [276, 235] on div at bounding box center [278, 236] width 13 height 12
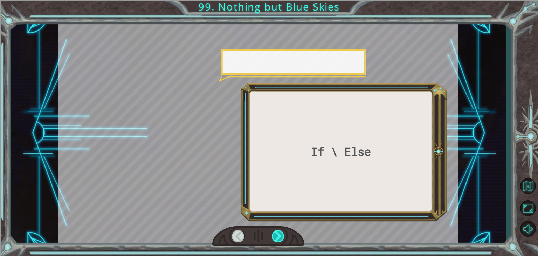
click at [276, 235] on div at bounding box center [278, 236] width 13 height 12
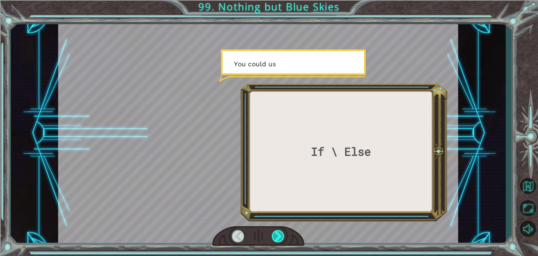
click at [276, 235] on div at bounding box center [278, 236] width 13 height 12
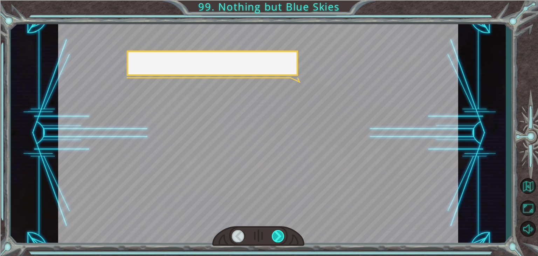
click at [276, 236] on div at bounding box center [278, 236] width 13 height 12
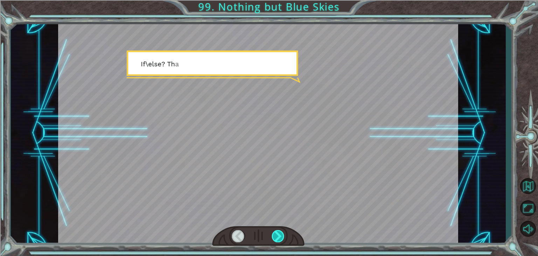
click at [276, 236] on div at bounding box center [278, 236] width 13 height 12
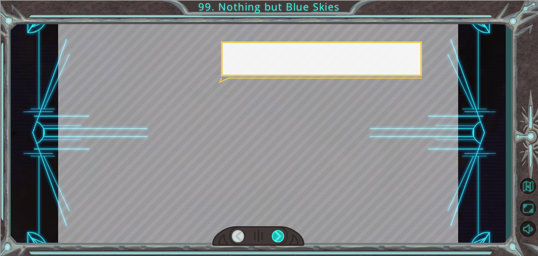
click at [276, 236] on div at bounding box center [278, 236] width 13 height 12
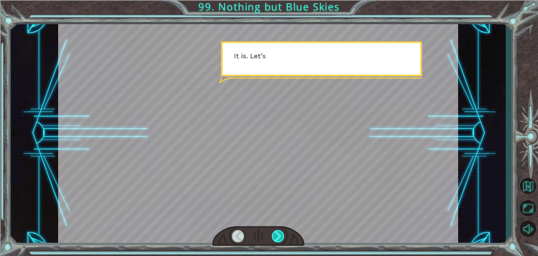
click at [276, 236] on div at bounding box center [278, 236] width 13 height 12
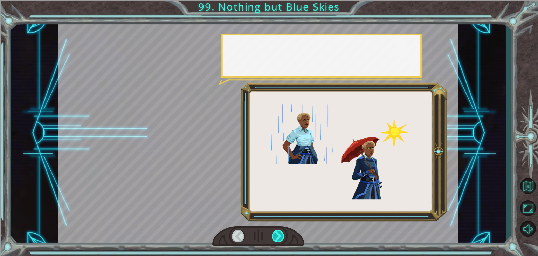
click at [276, 236] on div at bounding box center [278, 236] width 13 height 12
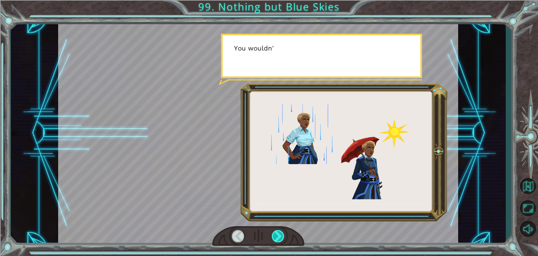
click at [276, 236] on div at bounding box center [278, 236] width 13 height 12
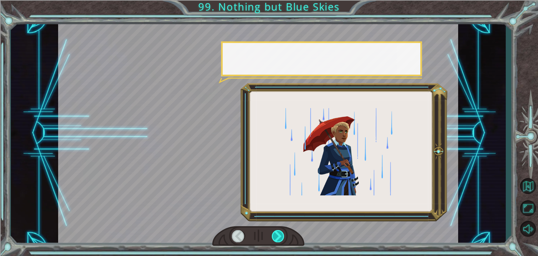
click at [276, 236] on div at bounding box center [278, 236] width 13 height 12
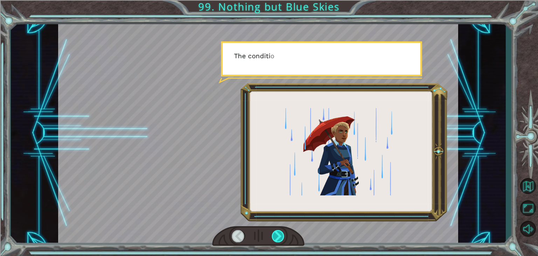
click at [276, 236] on div at bounding box center [278, 236] width 13 height 12
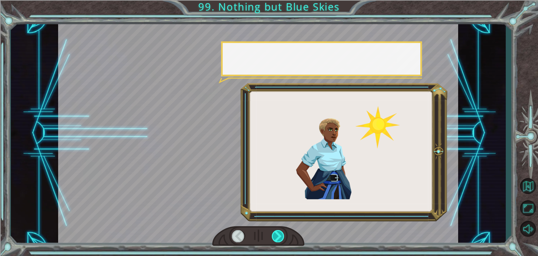
click at [276, 236] on div at bounding box center [278, 236] width 13 height 12
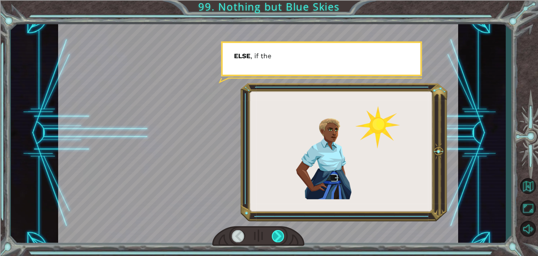
click at [276, 236] on div at bounding box center [278, 236] width 13 height 12
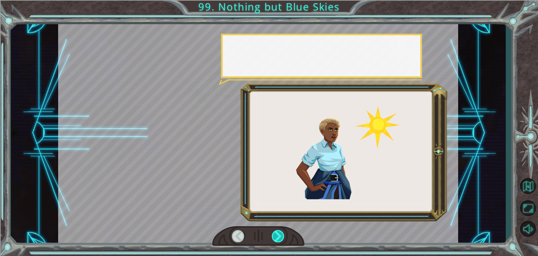
click at [276, 236] on div at bounding box center [278, 236] width 13 height 12
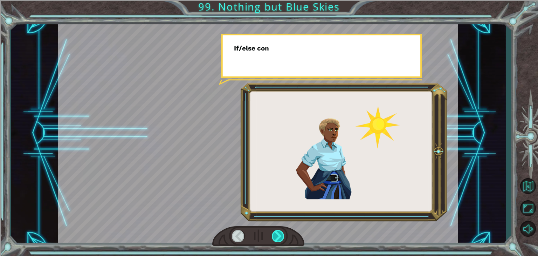
click at [276, 236] on div at bounding box center [278, 236] width 13 height 12
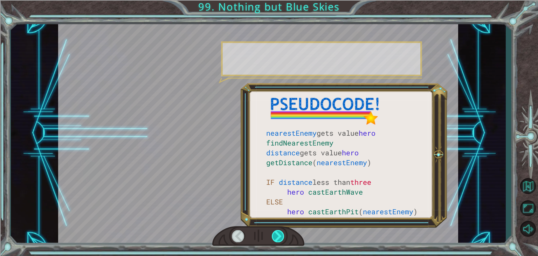
click at [276, 236] on div at bounding box center [278, 236] width 13 height 12
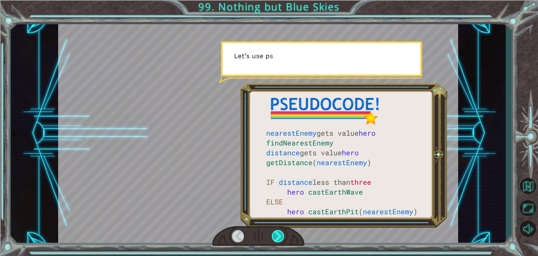
click at [276, 236] on div at bounding box center [278, 236] width 13 height 12
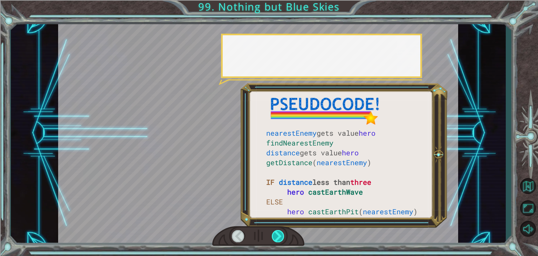
click at [276, 236] on div at bounding box center [278, 236] width 13 height 12
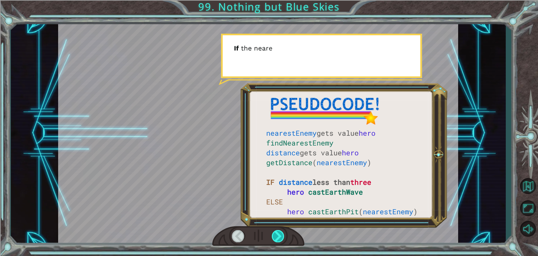
click at [276, 236] on div at bounding box center [278, 236] width 13 height 12
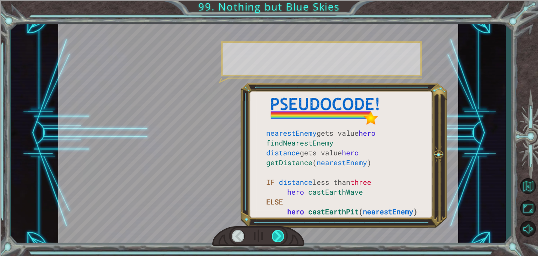
click at [276, 236] on div at bounding box center [278, 236] width 13 height 12
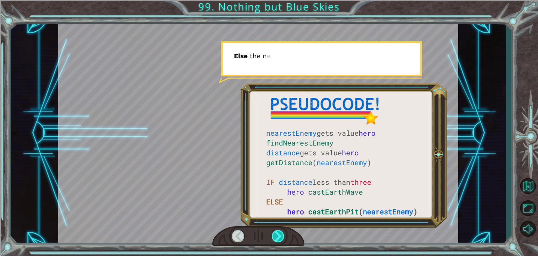
click at [276, 236] on div at bounding box center [278, 236] width 13 height 12
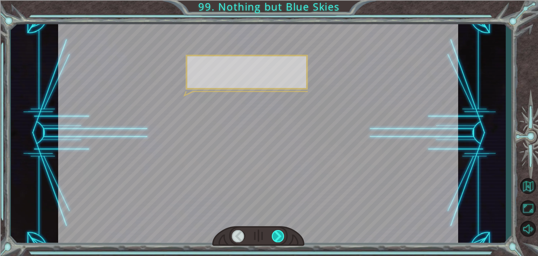
click at [276, 236] on div at bounding box center [278, 236] width 13 height 12
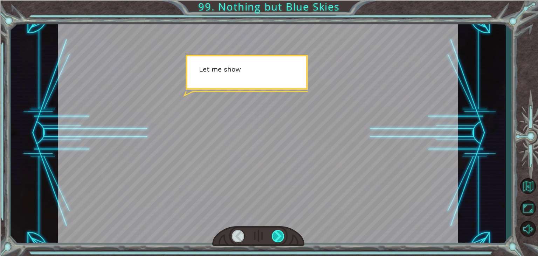
click at [276, 236] on div at bounding box center [278, 236] width 13 height 12
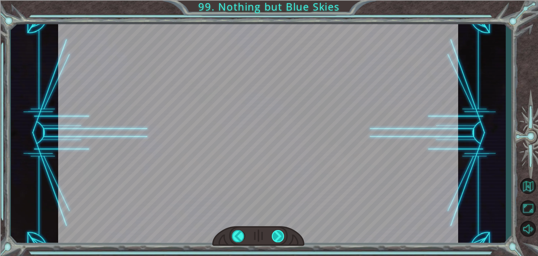
click at [276, 0] on div "nearestEnemy gets value hero findNearestEnemy distance gets value hero getDista…" at bounding box center [269, 0] width 538 height 0
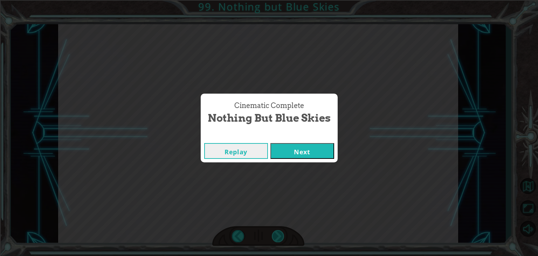
click at [276, 236] on div "Cinematic Complete Nothing but Blue Skies Replay Next" at bounding box center [269, 128] width 538 height 256
click at [275, 236] on div "Cinematic Complete Nothing but Blue Skies Replay Next" at bounding box center [269, 128] width 538 height 256
click at [275, 235] on div "Cinematic Complete Nothing but Blue Skies Replay Next" at bounding box center [269, 128] width 538 height 256
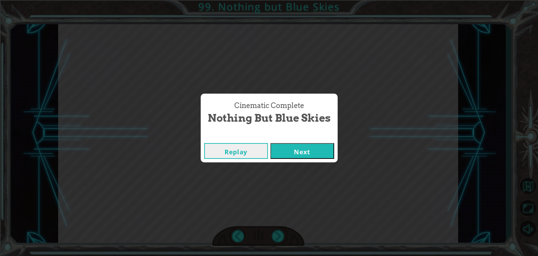
click at [275, 236] on div "Cinematic Complete Nothing but Blue Skies Replay Next" at bounding box center [269, 128] width 538 height 256
click at [312, 155] on button "Next" at bounding box center [302, 151] width 64 height 16
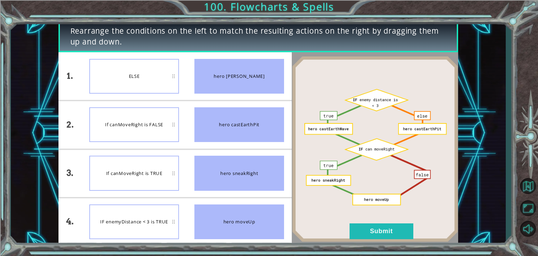
drag, startPoint x: 224, startPoint y: 196, endPoint x: 234, endPoint y: 223, distance: 28.4
click at [230, 223] on ul "hero [PERSON_NAME] hero castEarthPit hero sneakRight hero moveUp" at bounding box center [239, 148] width 105 height 193
click at [384, 225] on button "Submit" at bounding box center [382, 231] width 64 height 16
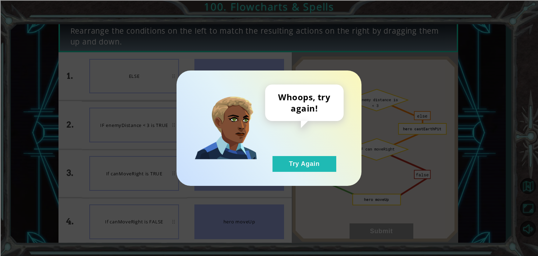
click at [323, 175] on div "Whoops, try again! Try Again" at bounding box center [269, 127] width 185 height 115
click at [319, 168] on button "Try Again" at bounding box center [304, 164] width 64 height 16
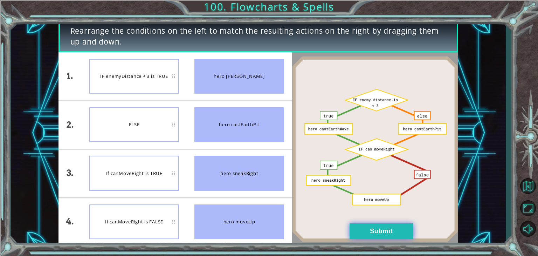
click at [364, 226] on button "Submit" at bounding box center [382, 231] width 64 height 16
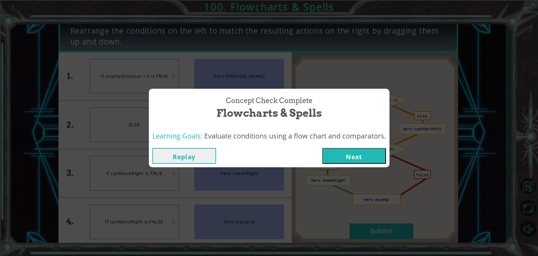
click at [361, 158] on button "Next" at bounding box center [354, 156] width 64 height 16
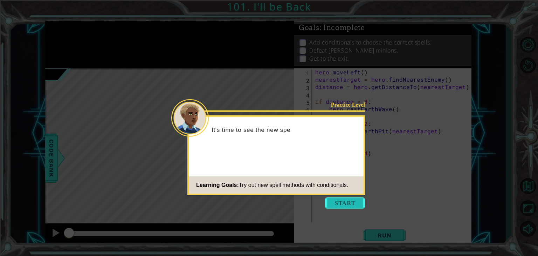
click at [358, 208] on button "Start" at bounding box center [345, 202] width 40 height 11
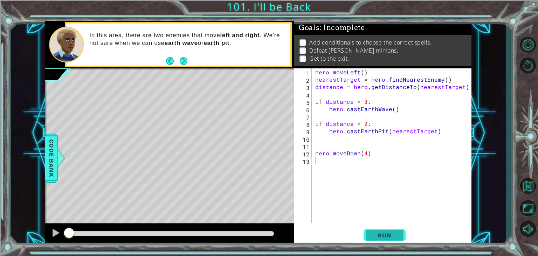
click at [381, 236] on span "Run" at bounding box center [385, 234] width 28 height 7
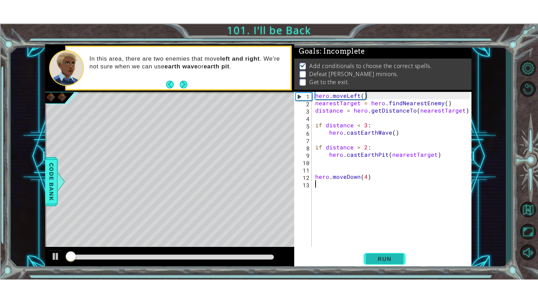
scroll to position [3, 0]
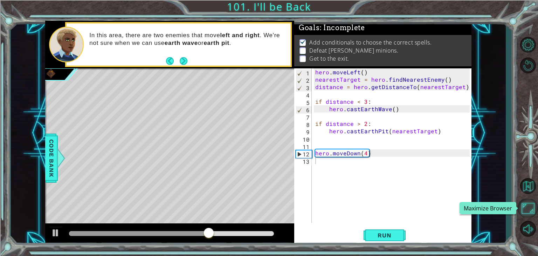
click at [532, 210] on button "Maximize Browser" at bounding box center [528, 208] width 20 height 19
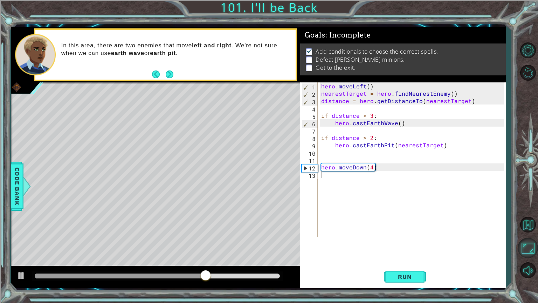
click at [518, 237] on button "Maximize Browser" at bounding box center [528, 247] width 20 height 20
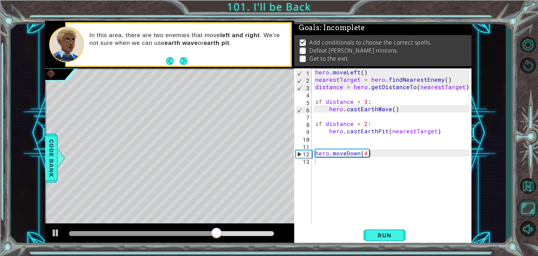
click at [518, 199] on button "Maximize Browser" at bounding box center [528, 208] width 20 height 19
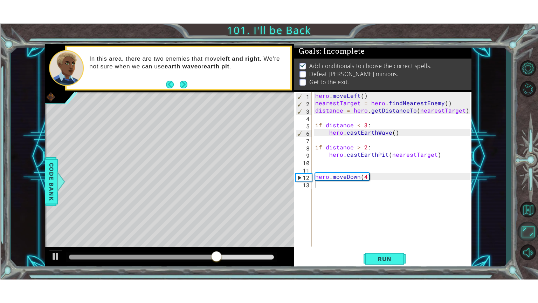
scroll to position [1, 0]
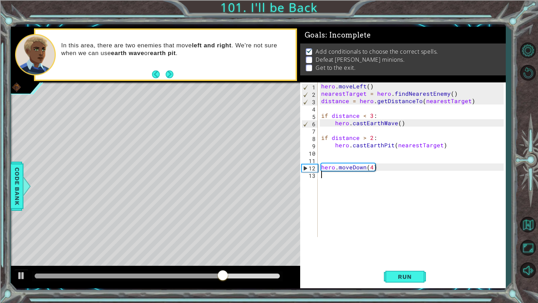
click at [345, 178] on div "hero . moveLeft ( ) nearestTarget = hero . findNearestEnemy ( ) distance = hero…" at bounding box center [413, 166] width 187 height 169
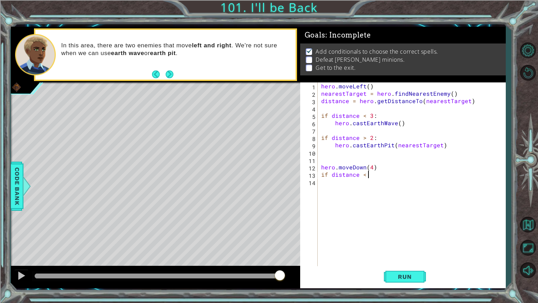
scroll to position [0, 3]
type textarea "if distance < 3:"
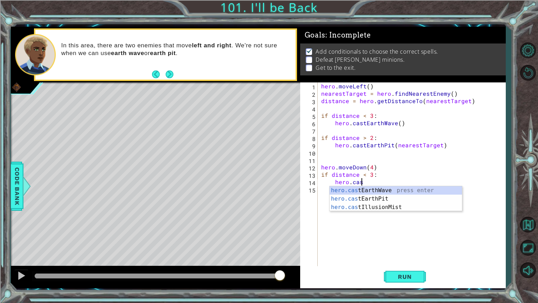
type textarea "hero.cast"
click at [405, 194] on div "hero.cast EarthWave press enter hero.cast EarthPit press enter hero.cast Illusi…" at bounding box center [396, 207] width 132 height 42
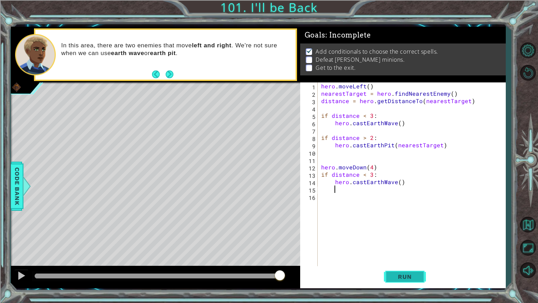
click at [393, 255] on span "Run" at bounding box center [405, 276] width 28 height 7
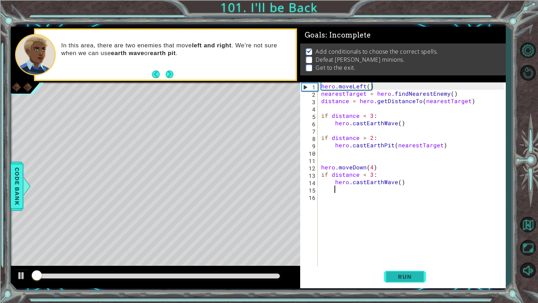
scroll to position [1, 0]
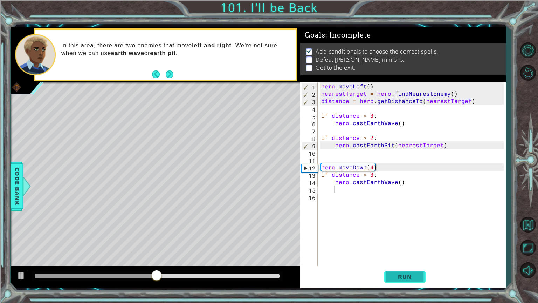
click at [401, 255] on span "Run" at bounding box center [405, 276] width 28 height 7
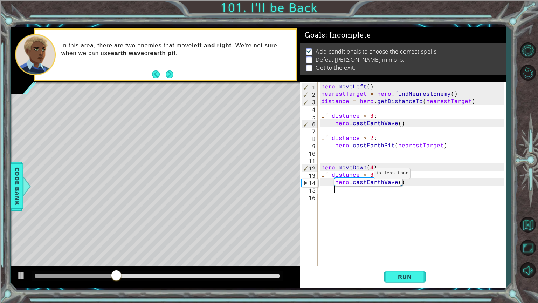
click at [365, 175] on div "hero . moveLeft ( ) nearestTarget = hero . findNearestEnemy ( ) distance = hero…" at bounding box center [413, 181] width 187 height 199
type textarea "if distance > 3:"
click at [406, 255] on span "Run" at bounding box center [405, 276] width 28 height 7
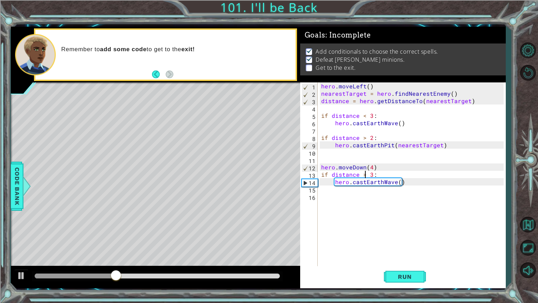
click at [334, 192] on div "hero . moveLeft ( ) nearestTarget = hero . findNearestEnemy ( ) distance = hero…" at bounding box center [413, 181] width 187 height 199
type textarea "hero.moveRight(4)"
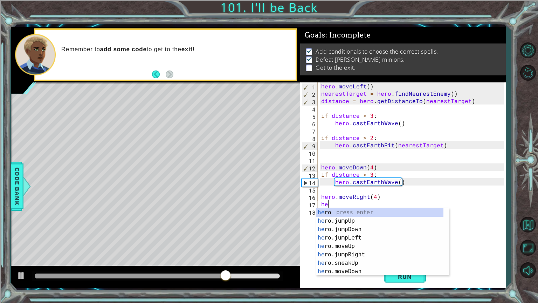
scroll to position [0, 0]
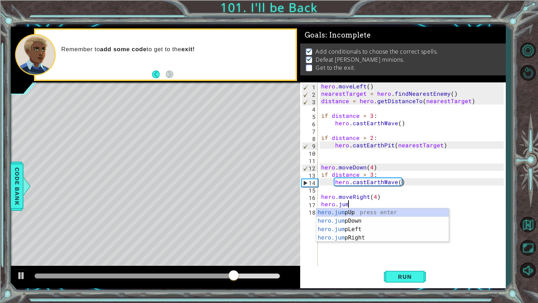
type textarea "hero.jump"
click at [357, 227] on div "hero.jump Up press enter hero.jump Down press enter hero.jump Left press enter …" at bounding box center [382, 233] width 132 height 50
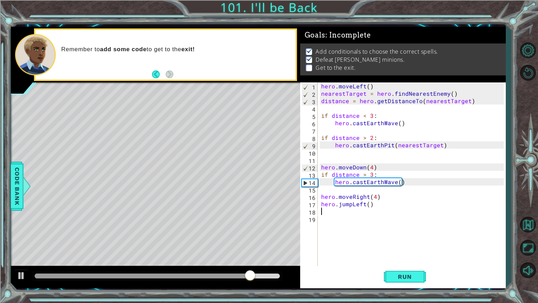
scroll to position [0, 0]
click at [368, 194] on div "hero . moveLeft ( ) nearestTarget = hero . findNearestEnemy ( ) distance = hero…" at bounding box center [413, 181] width 187 height 199
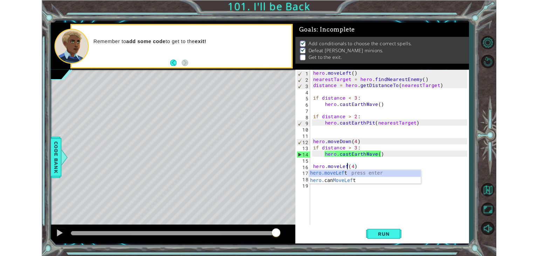
scroll to position [0, 3]
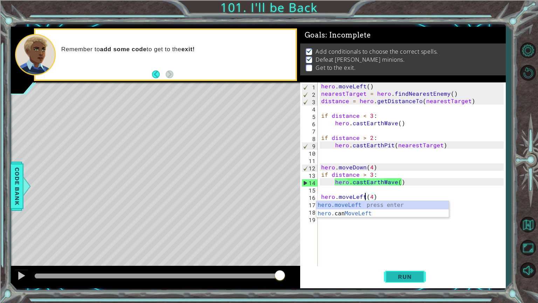
type textarea "hero.moveLeft(4)"
click at [414, 255] on span "Run" at bounding box center [405, 276] width 28 height 7
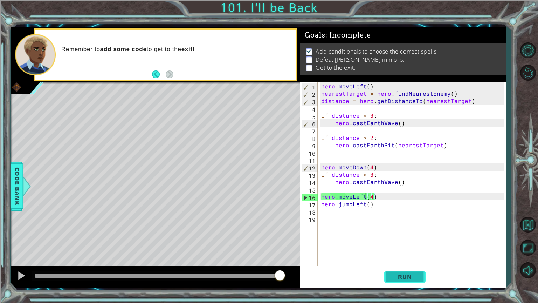
click at [406, 255] on span "Run" at bounding box center [405, 276] width 28 height 7
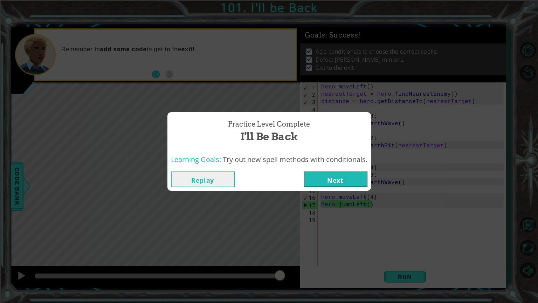
click at [319, 176] on button "Next" at bounding box center [336, 179] width 64 height 16
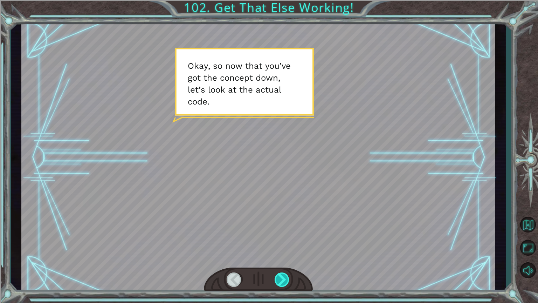
click at [286, 255] on div at bounding box center [282, 279] width 15 height 14
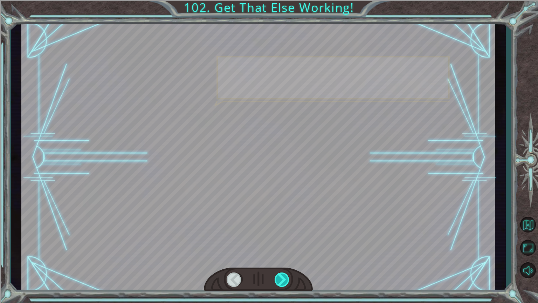
click at [285, 255] on div at bounding box center [282, 279] width 15 height 14
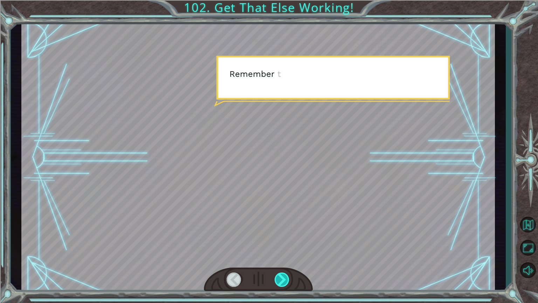
click at [285, 255] on div at bounding box center [282, 279] width 15 height 14
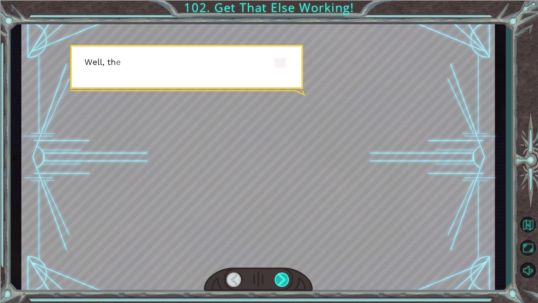
click at [285, 255] on div at bounding box center [282, 279] width 15 height 14
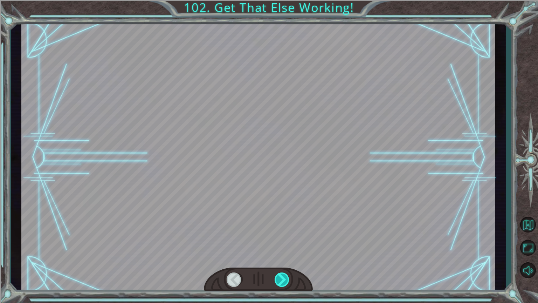
click at [285, 255] on div at bounding box center [282, 279] width 15 height 14
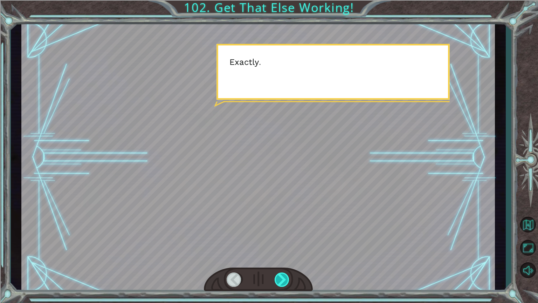
click at [285, 255] on div at bounding box center [282, 279] width 15 height 14
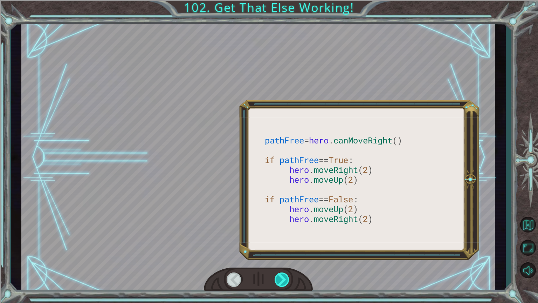
click at [285, 255] on div at bounding box center [282, 279] width 15 height 14
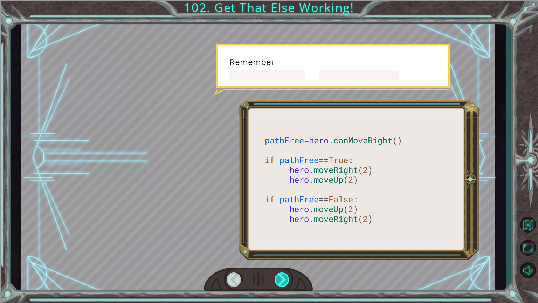
click at [285, 255] on div at bounding box center [282, 279] width 15 height 14
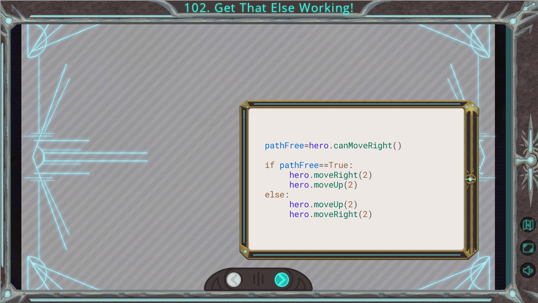
click at [285, 255] on div at bounding box center [282, 279] width 15 height 14
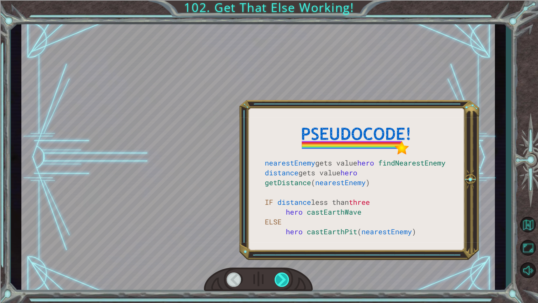
click at [285, 255] on div at bounding box center [282, 279] width 15 height 14
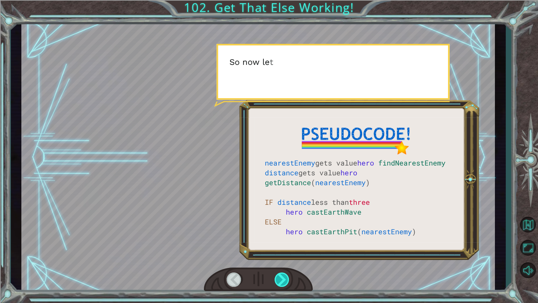
click at [285, 255] on div at bounding box center [282, 279] width 15 height 14
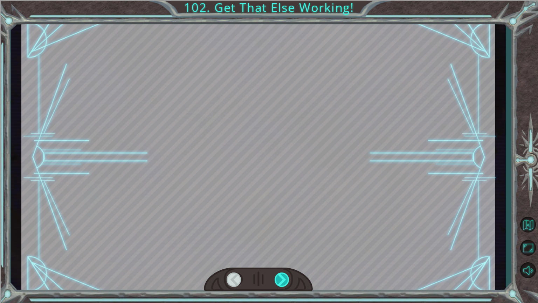
click at [285, 255] on div at bounding box center [282, 279] width 15 height 14
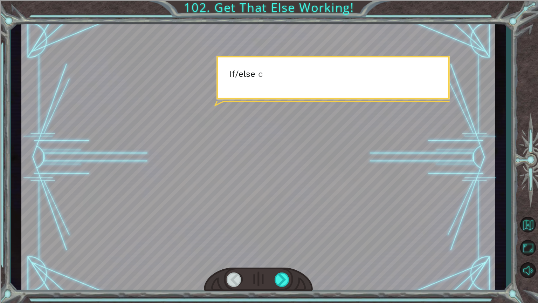
drag, startPoint x: 285, startPoint y: 284, endPoint x: 290, endPoint y: 284, distance: 5.3
click at [290, 255] on div at bounding box center [258, 279] width 109 height 24
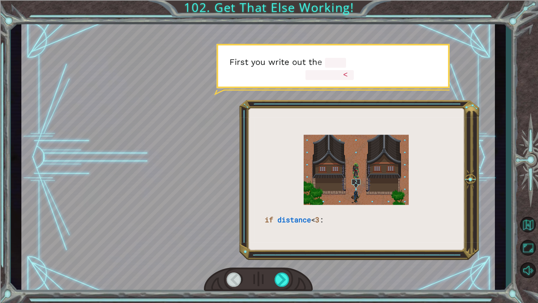
drag, startPoint x: 255, startPoint y: 269, endPoint x: 301, endPoint y: 280, distance: 47.8
click at [269, 255] on div at bounding box center [258, 279] width 109 height 24
click at [275, 255] on div at bounding box center [282, 279] width 15 height 14
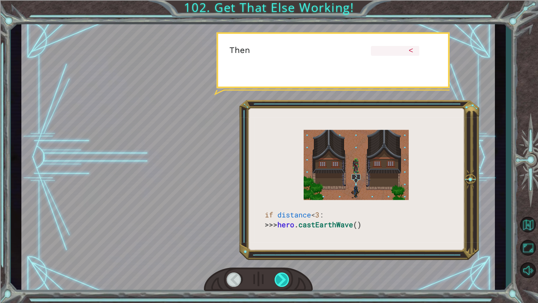
drag, startPoint x: 275, startPoint y: 276, endPoint x: 281, endPoint y: 275, distance: 6.7
click at [276, 255] on div at bounding box center [282, 279] width 15 height 14
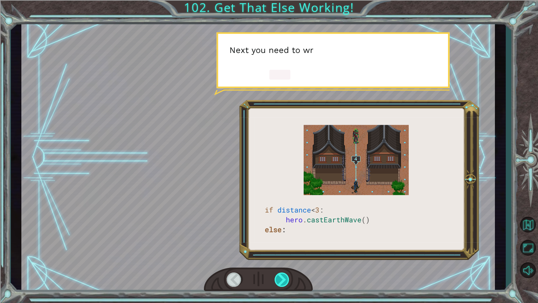
click at [288, 255] on div at bounding box center [282, 279] width 15 height 14
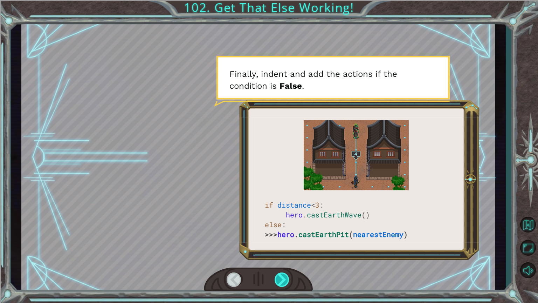
click at [283, 255] on div at bounding box center [282, 279] width 15 height 14
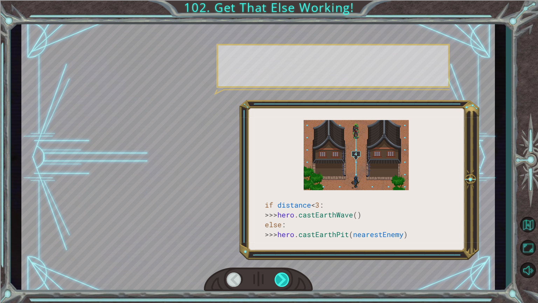
click at [283, 255] on div at bounding box center [282, 279] width 15 height 14
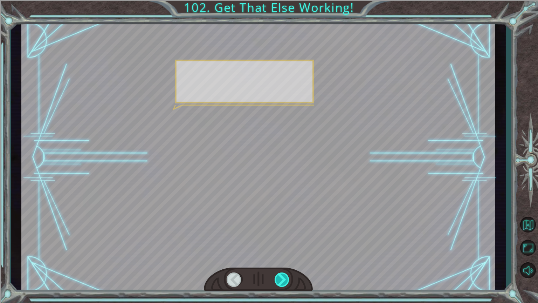
click at [283, 255] on div at bounding box center [282, 279] width 15 height 14
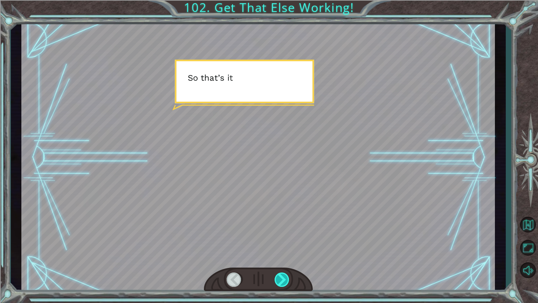
click at [284, 255] on div at bounding box center [282, 279] width 15 height 14
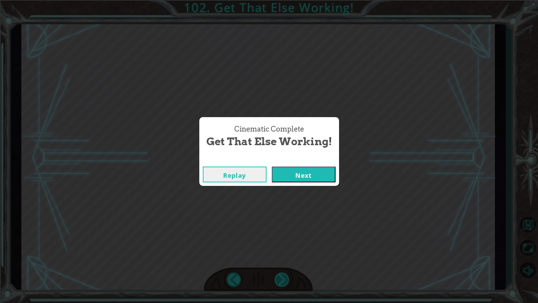
click at [284, 255] on div "Cinematic Complete Get That Else Working! Replay Next" at bounding box center [269, 151] width 538 height 303
click at [276, 181] on button "Next" at bounding box center [304, 174] width 64 height 16
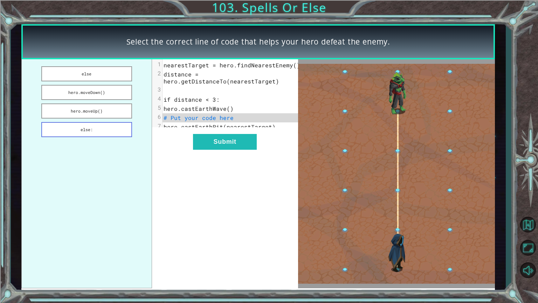
click at [92, 135] on button "else:" at bounding box center [86, 129] width 91 height 15
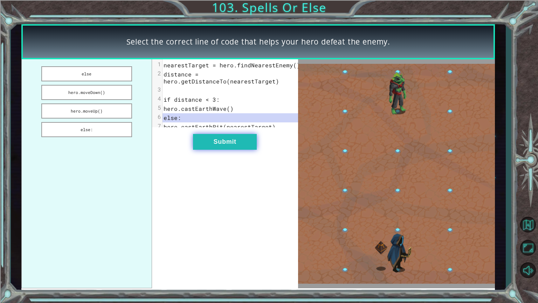
click at [231, 149] on button "Submit" at bounding box center [225, 142] width 64 height 16
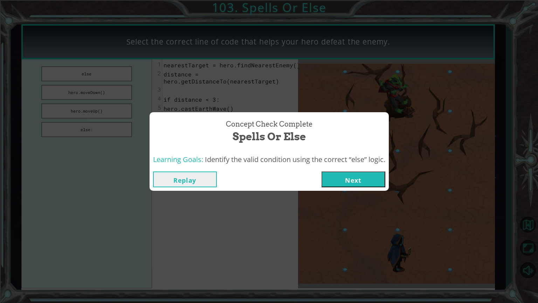
click at [340, 174] on button "Next" at bounding box center [354, 179] width 64 height 16
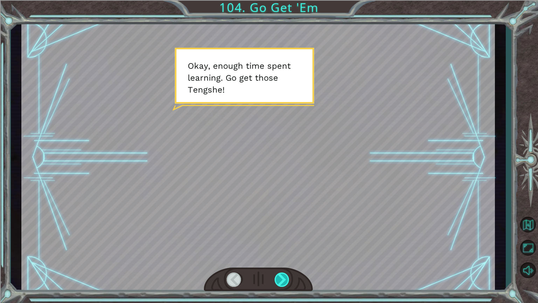
click at [286, 255] on div at bounding box center [282, 279] width 15 height 14
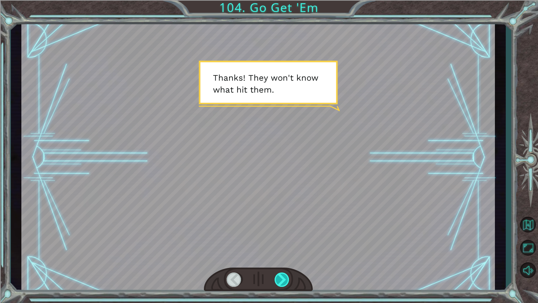
click at [279, 255] on div at bounding box center [282, 279] width 15 height 14
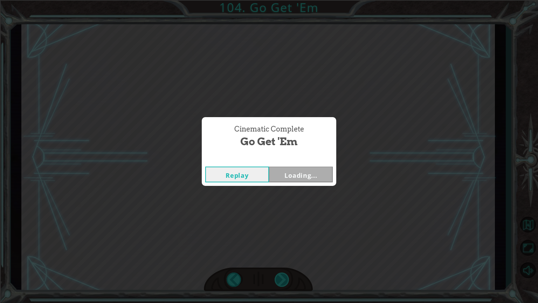
click at [278, 255] on div "Cinematic Complete Go Get 'Em Replay Loading..." at bounding box center [269, 151] width 538 height 303
click at [278, 255] on div "Cinematic Complete Go Get 'Em Replay Next" at bounding box center [269, 151] width 538 height 303
click at [281, 191] on div "Cinematic Complete Go Get 'Em Replay Next" at bounding box center [269, 151] width 538 height 303
click at [286, 180] on button "Next" at bounding box center [301, 174] width 64 height 16
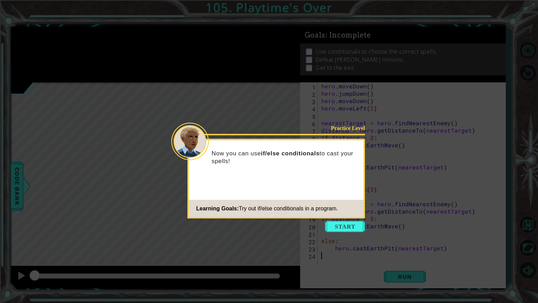
click at [325, 220] on icon at bounding box center [269, 151] width 538 height 303
click at [333, 226] on button "Start" at bounding box center [345, 226] width 40 height 11
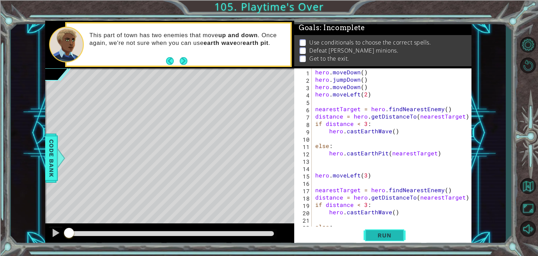
click at [401, 239] on button "Run" at bounding box center [385, 235] width 42 height 18
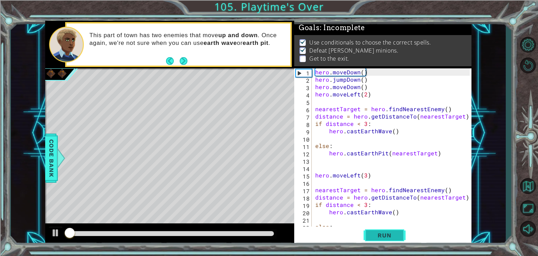
scroll to position [3, 0]
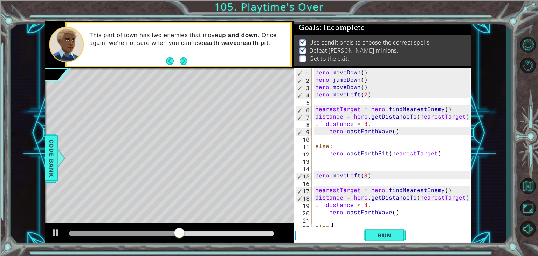
click at [340, 224] on div "hero . moveDown ( ) hero . jumpDown ( ) hero . moveDown ( ) hero . moveLeft ( 2…" at bounding box center [393, 167] width 159 height 199
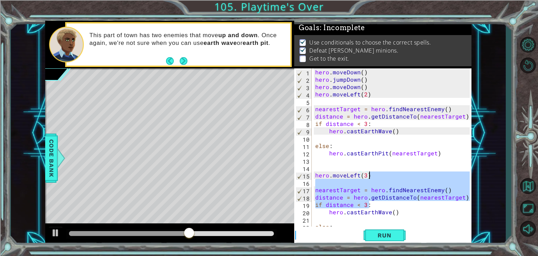
drag, startPoint x: 441, startPoint y: 204, endPoint x: 442, endPoint y: 172, distance: 31.5
click at [442, 172] on div "hero . moveDown ( ) hero . jumpDown ( ) hero . moveDown ( ) hero . moveLeft ( 2…" at bounding box center [393, 167] width 159 height 199
click at [444, 204] on div "hero . moveDown ( ) hero . jumpDown ( ) hero . moveDown ( ) hero . moveLeft ( 2…" at bounding box center [393, 167] width 159 height 199
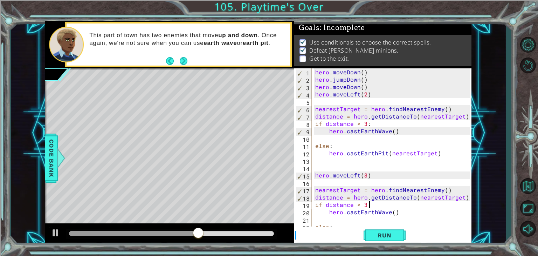
scroll to position [7, 0]
click at [395, 209] on div "hero . moveDown ( ) hero . jumpDown ( ) hero . moveDown ( ) hero . moveLeft ( 2…" at bounding box center [393, 167] width 159 height 199
click at [336, 223] on div "hero . moveDown ( ) hero . jumpDown ( ) hero . moveDown ( ) hero . moveLeft ( 2…" at bounding box center [393, 167] width 159 height 199
type textarea "else:"
drag, startPoint x: 335, startPoint y: 222, endPoint x: 331, endPoint y: 213, distance: 9.7
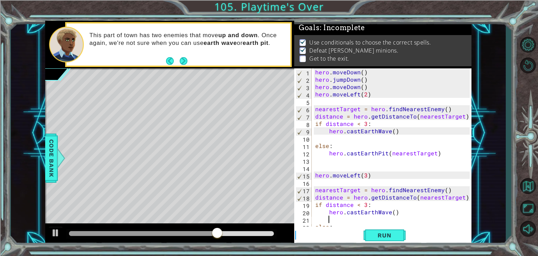
click at [332, 216] on div "hero . moveDown ( ) hero . jumpDown ( ) hero . moveDown ( ) hero . moveLeft ( 2…" at bounding box center [393, 167] width 159 height 199
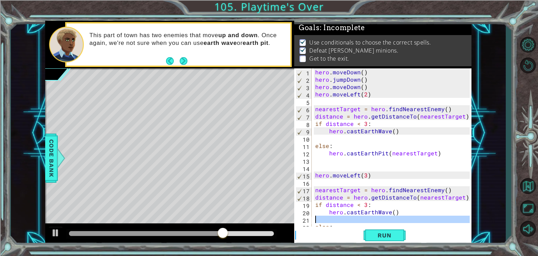
drag, startPoint x: 300, startPoint y: 220, endPoint x: 300, endPoint y: 215, distance: 5.6
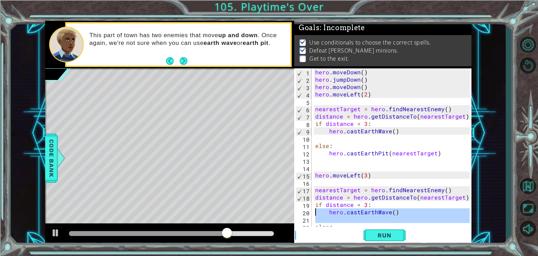
drag, startPoint x: 308, startPoint y: 219, endPoint x: 307, endPoint y: 214, distance: 5.4
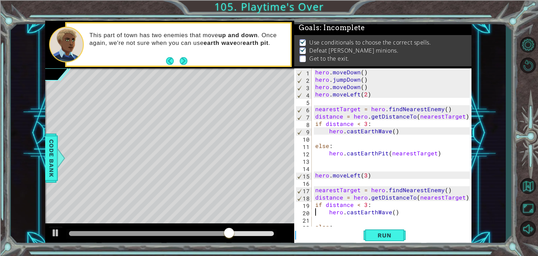
click at [306, 220] on div "21" at bounding box center [304, 219] width 16 height 7
type textarea "else:"
type textarea "hero.castEarthPit(nearestTarget)"
drag, startPoint x: 306, startPoint y: 220, endPoint x: 314, endPoint y: 219, distance: 8.1
click at [306, 220] on div "21" at bounding box center [304, 219] width 16 height 7
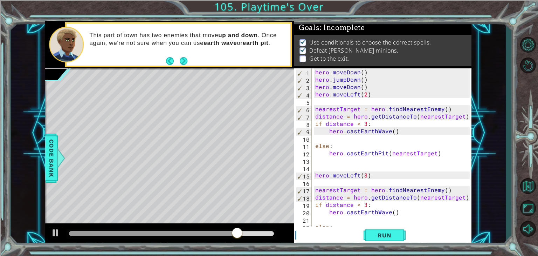
click at [473, 196] on div "1 ההההההההההההההההההההההההההההההההההההההההההההההההההההההההההההההההההההההההההההה…" at bounding box center [258, 132] width 495 height 225
type textarea "else:"
click at [332, 224] on div "hero . moveDown ( ) hero . jumpDown ( ) hero . moveDown ( ) hero . moveLeft ( 2…" at bounding box center [393, 167] width 159 height 199
click at [335, 224] on div "hero . moveDown ( ) hero . jumpDown ( ) hero . moveDown ( ) hero . moveLeft ( 2…" at bounding box center [393, 167] width 159 height 199
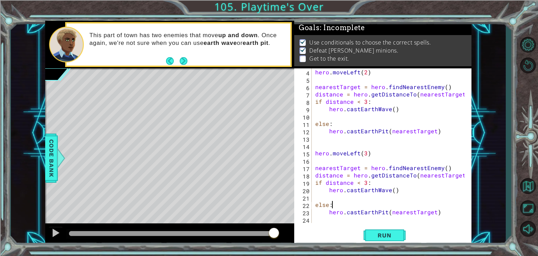
scroll to position [22, 0]
click at [438, 207] on div "hero . moveLeft ( 2 ) nearestTarget = hero . findNearestEnemy ( ) distance = he…" at bounding box center [391, 152] width 154 height 169
click at [437, 213] on div "hero . moveLeft ( 2 ) nearestTarget = hero . findNearestEnemy ( ) distance = he…" at bounding box center [391, 152] width 154 height 169
type textarea "hero.castEarthPit(nearestTarget)"
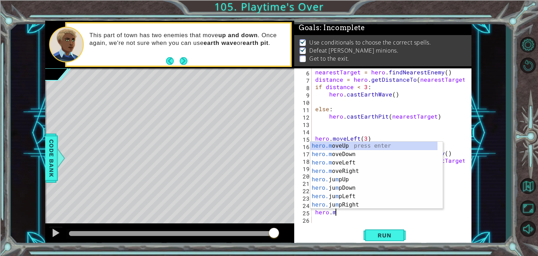
scroll to position [0, 1]
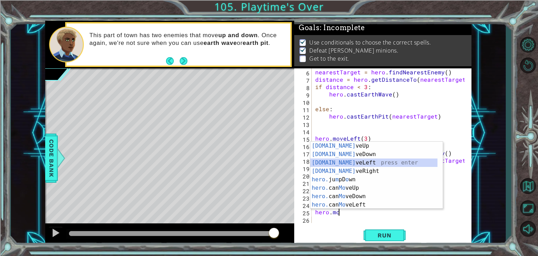
click at [359, 162] on div "[DOMAIN_NAME] veUp press enter [DOMAIN_NAME] veDown press enter [DOMAIN_NAME] v…" at bounding box center [373, 183] width 127 height 84
type textarea "hero.moveLeft(1)"
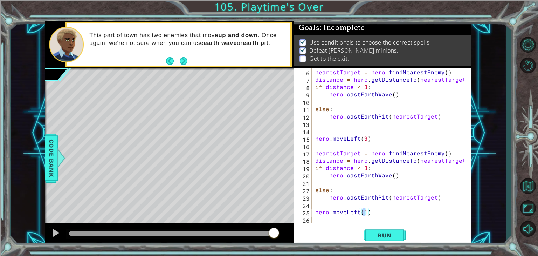
click at [374, 214] on div "nearestTarget = hero . findNearestEnemy ( ) distance = hero . getDistanceTo ( n…" at bounding box center [391, 152] width 154 height 169
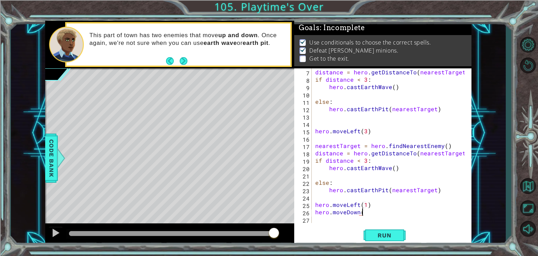
scroll to position [0, 3]
type textarea "hero.moveDown(1)"
click at [381, 233] on span "Run" at bounding box center [385, 234] width 28 height 7
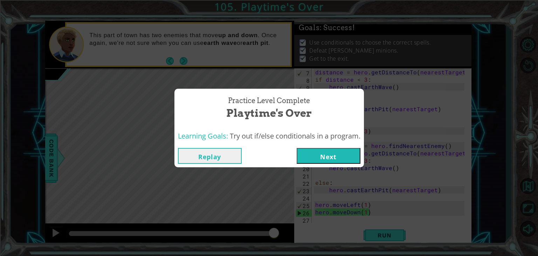
click at [350, 155] on button "Next" at bounding box center [329, 156] width 64 height 16
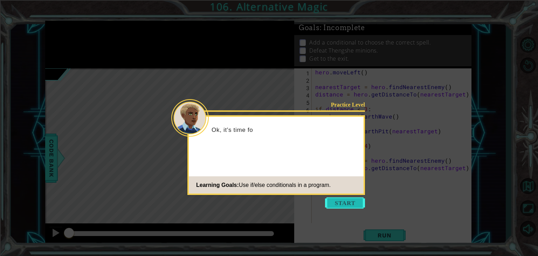
click at [354, 198] on button "Start" at bounding box center [345, 202] width 40 height 11
